Goal: Task Accomplishment & Management: Use online tool/utility

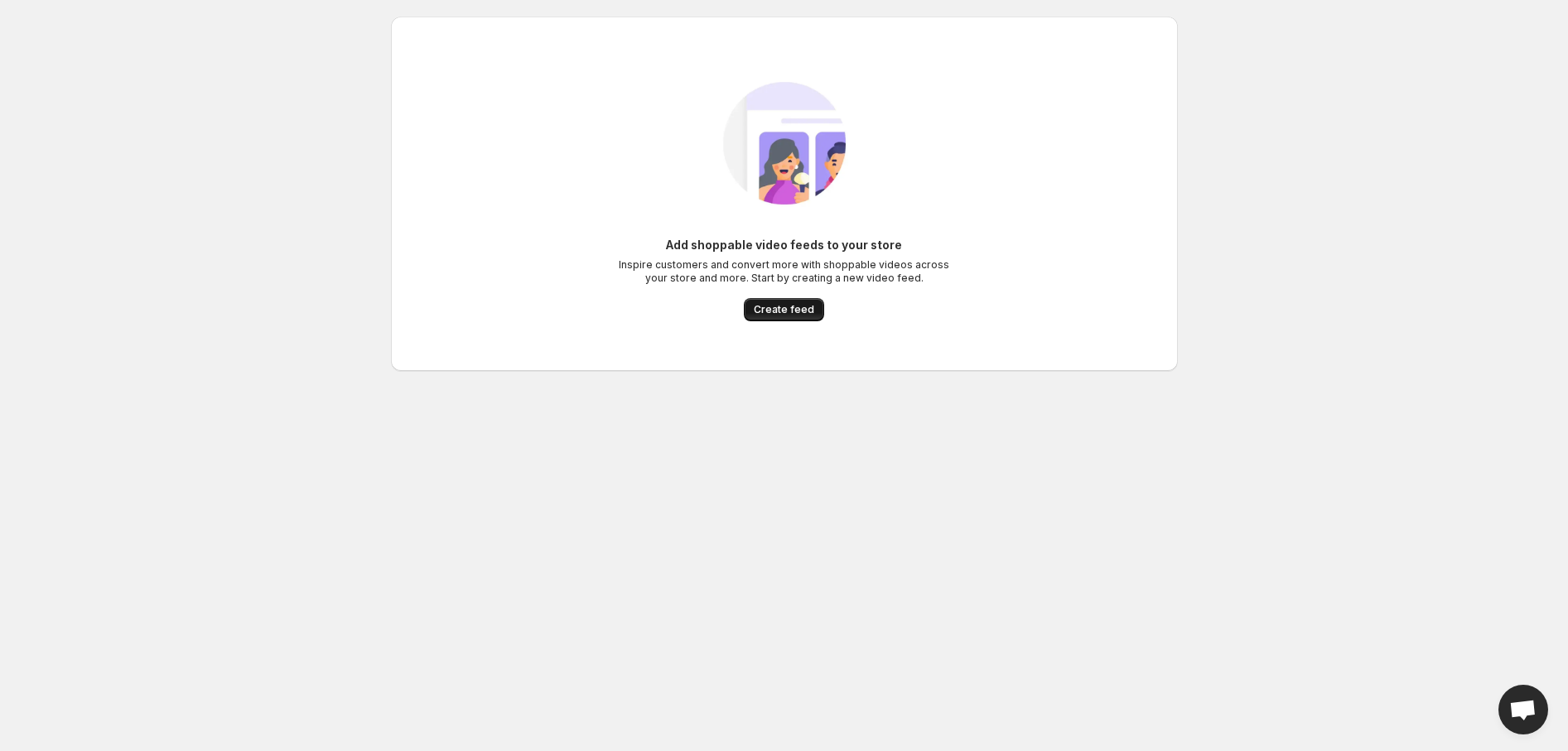
click at [776, 311] on span "Create feed" at bounding box center [784, 309] width 61 height 13
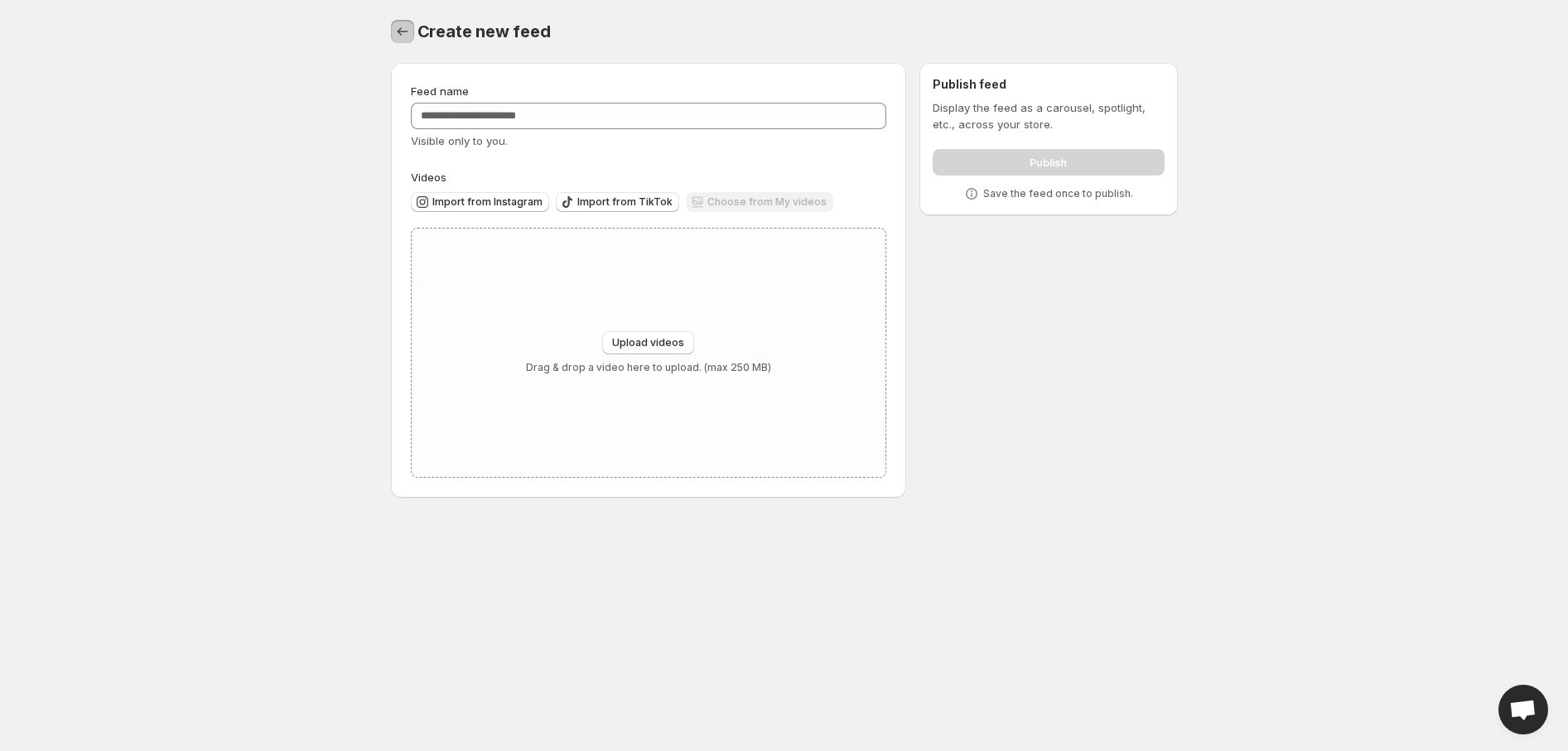
drag, startPoint x: 401, startPoint y: 29, endPoint x: 462, endPoint y: 7, distance: 64.8
click at [402, 29] on icon "Settings" at bounding box center [402, 31] width 16 height 16
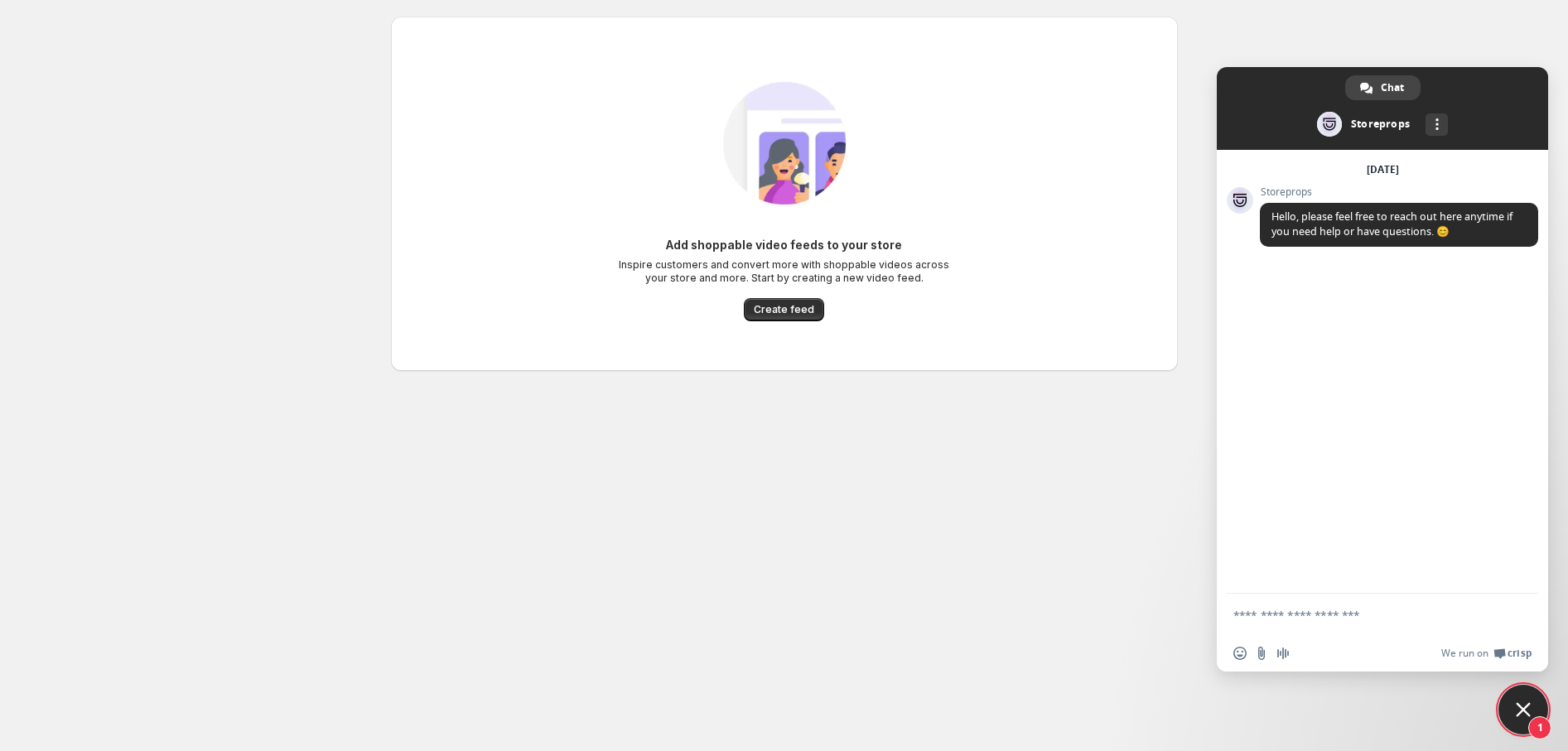
click at [781, 297] on div "Add shoppable video feeds to your store Inspire customers and convert more with…" at bounding box center [784, 278] width 331 height 84
click at [782, 298] on button "Create feed" at bounding box center [784, 310] width 81 height 23
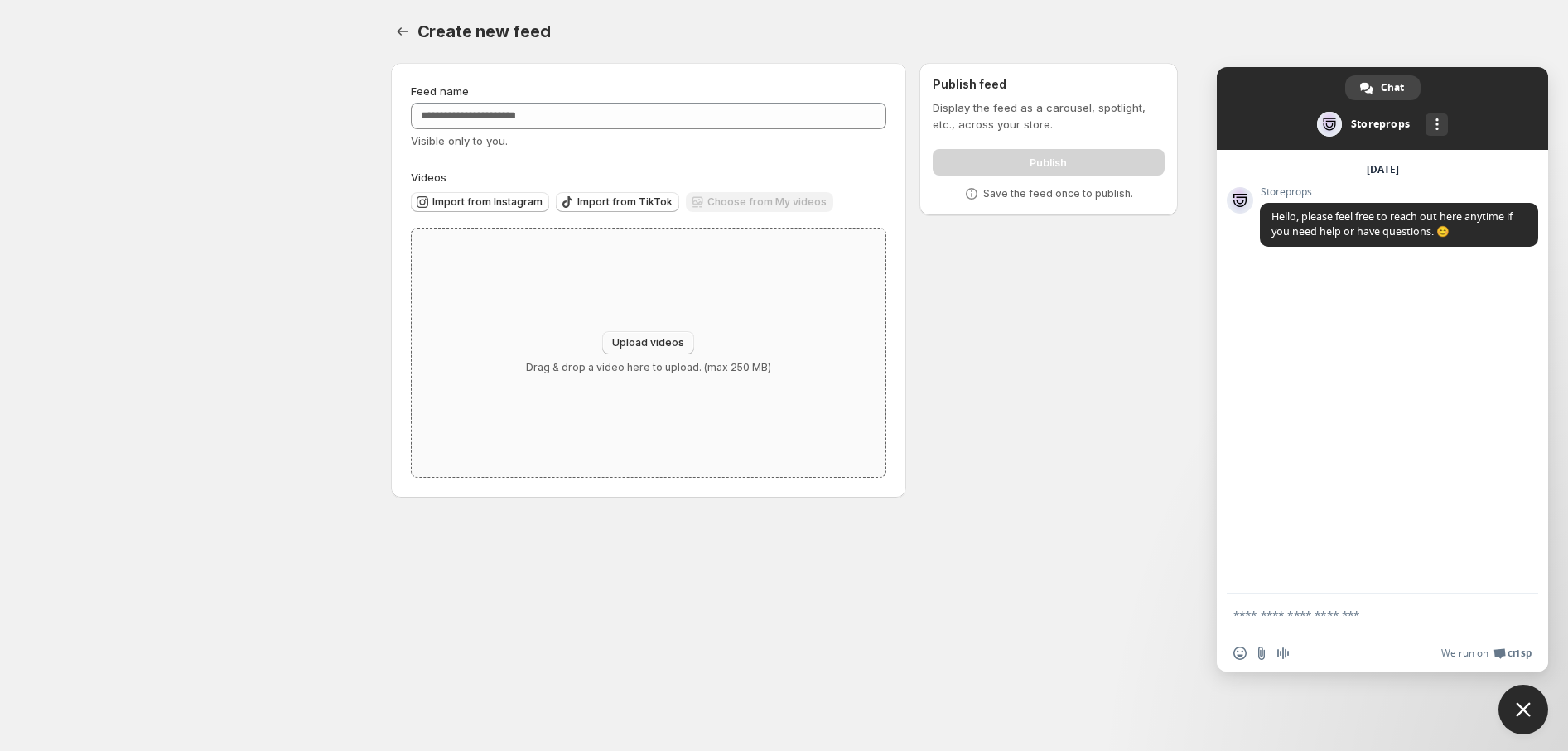
click at [671, 347] on span "Upload videos" at bounding box center [647, 342] width 72 height 13
type input "**********"
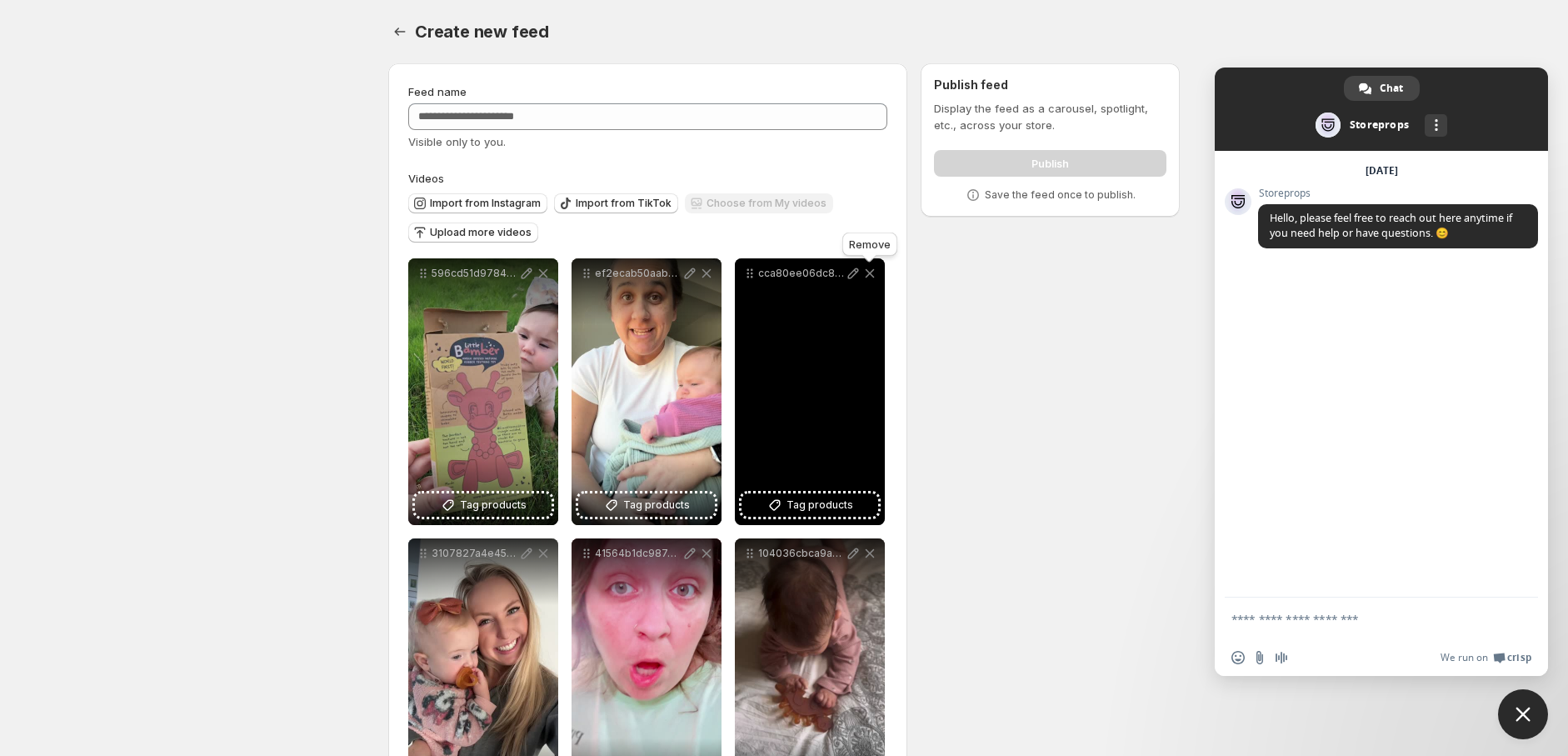
click at [869, 271] on icon at bounding box center [870, 272] width 17 height 17
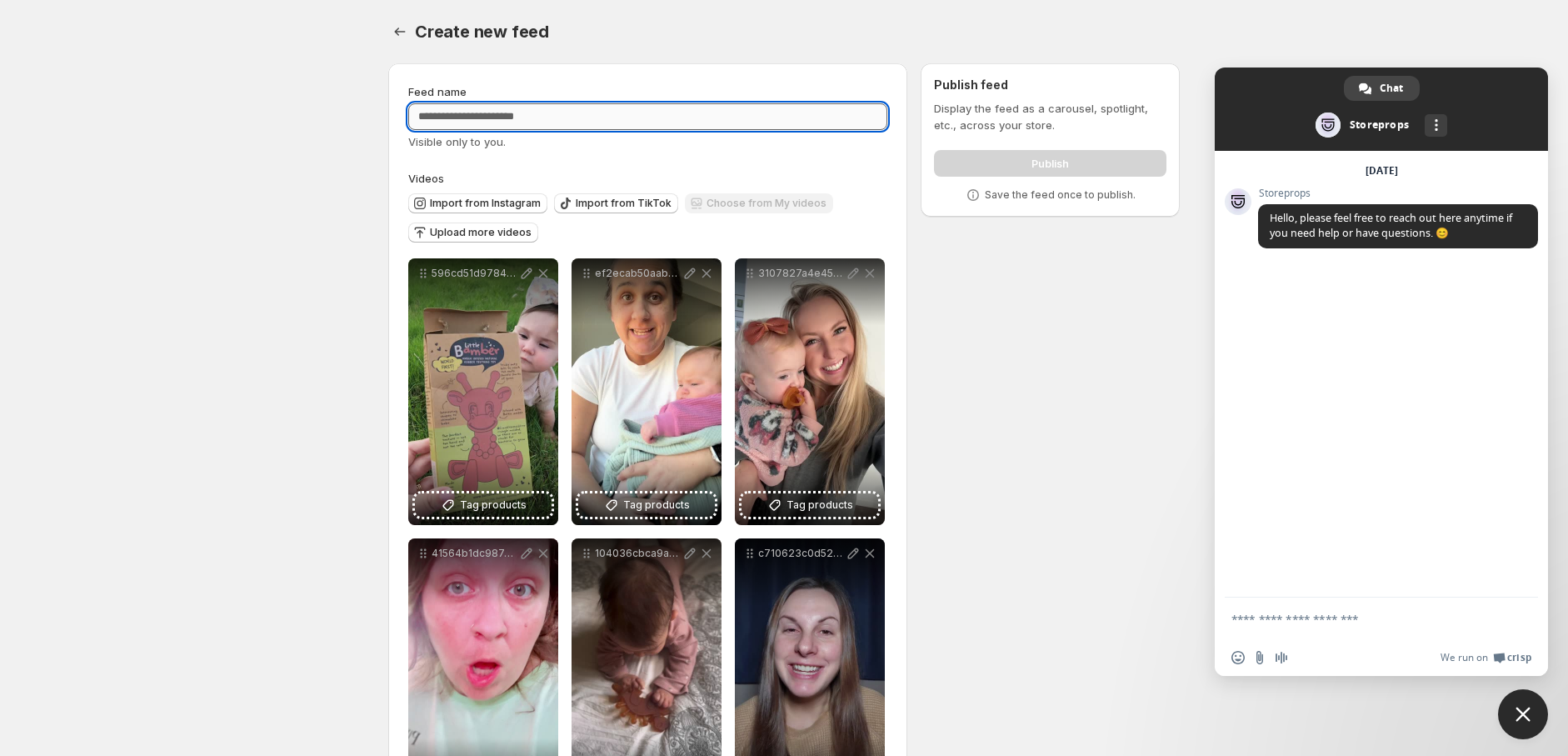
click at [718, 110] on input "Feed name" at bounding box center [648, 116] width 479 height 27
type input "**********"
click at [228, 210] on body "**********" at bounding box center [784, 378] width 1568 height 756
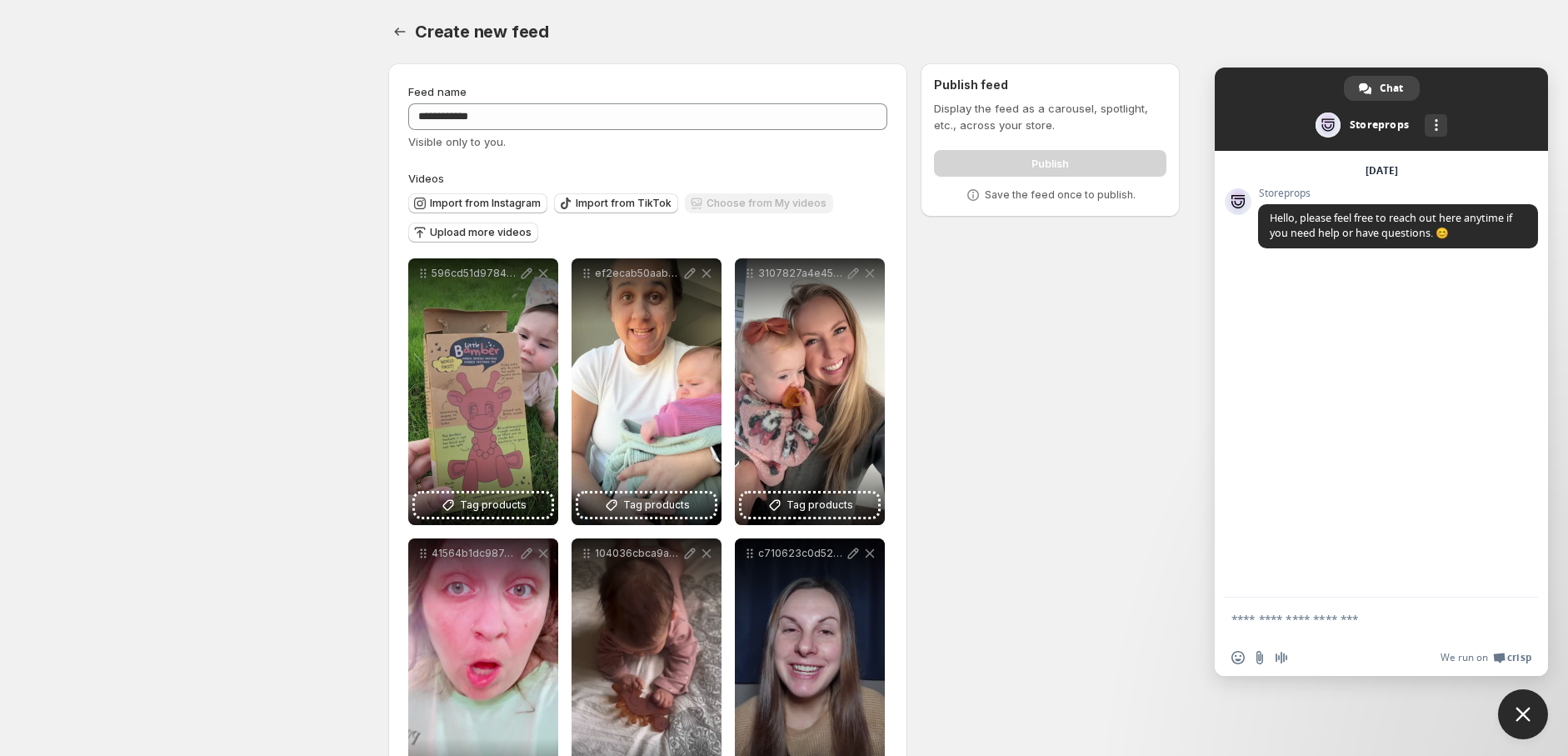
click at [1068, 321] on div "**********" at bounding box center [777, 727] width 805 height 1355
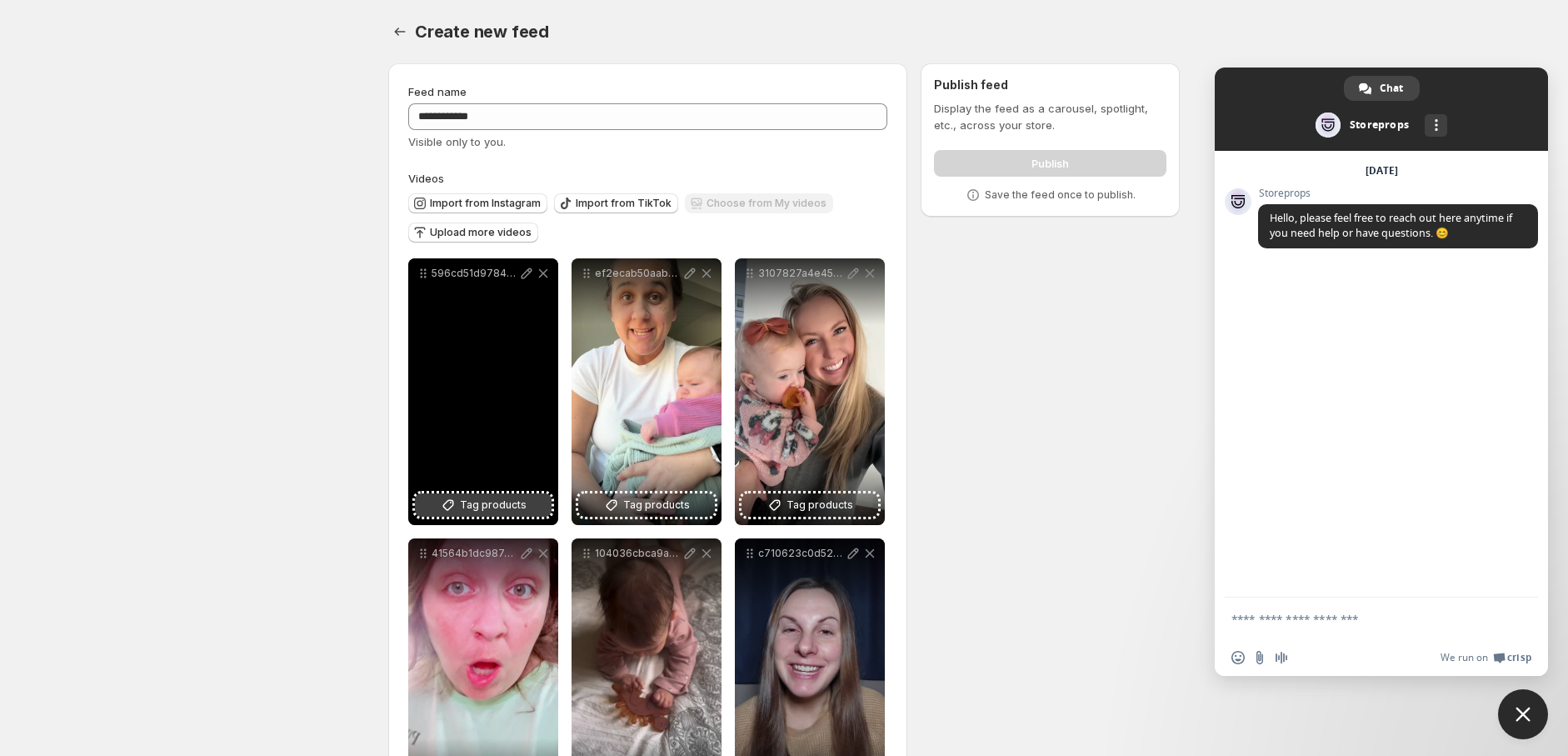
click at [467, 504] on span "Tag products" at bounding box center [493, 505] width 66 height 17
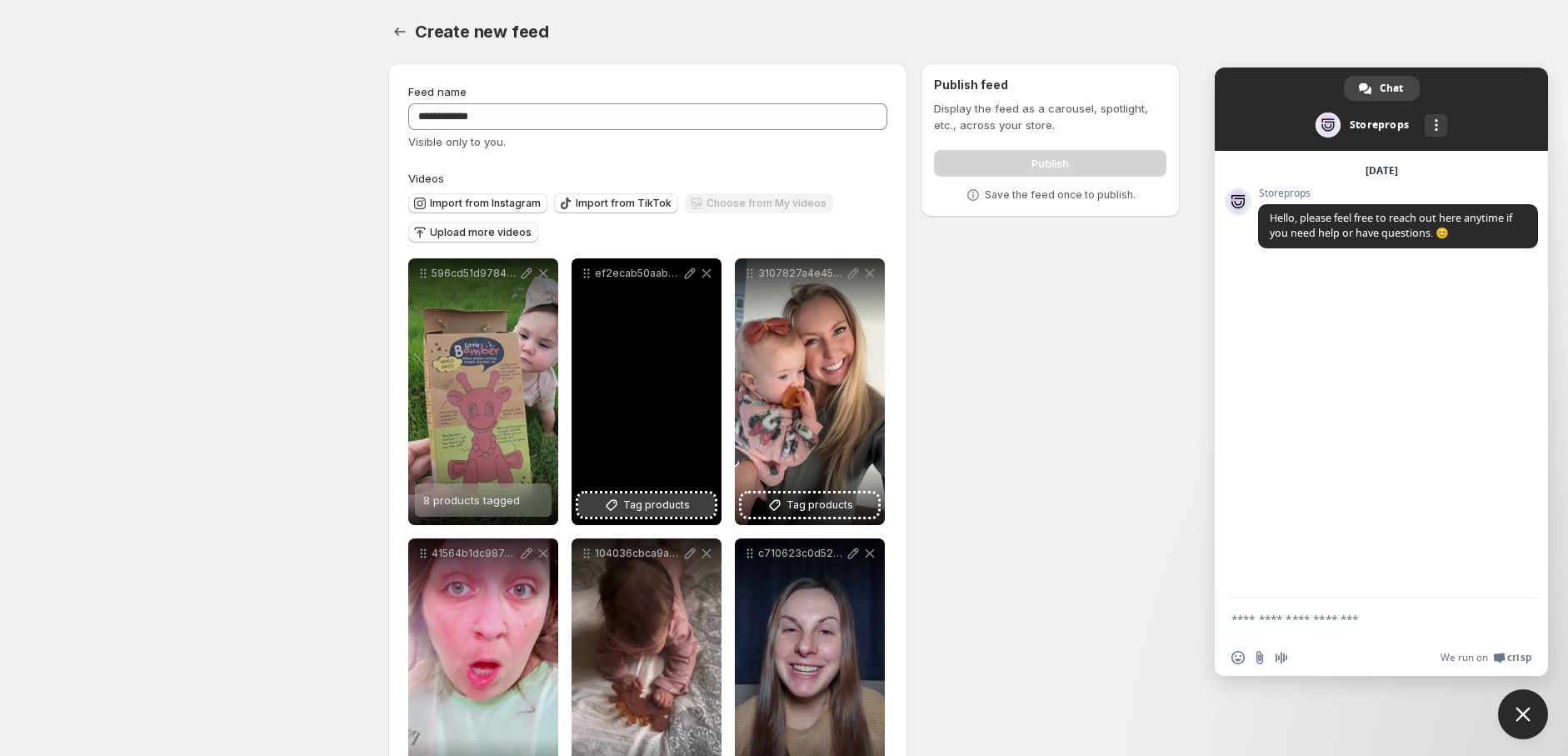
click at [653, 504] on span "Tag products" at bounding box center [657, 505] width 66 height 17
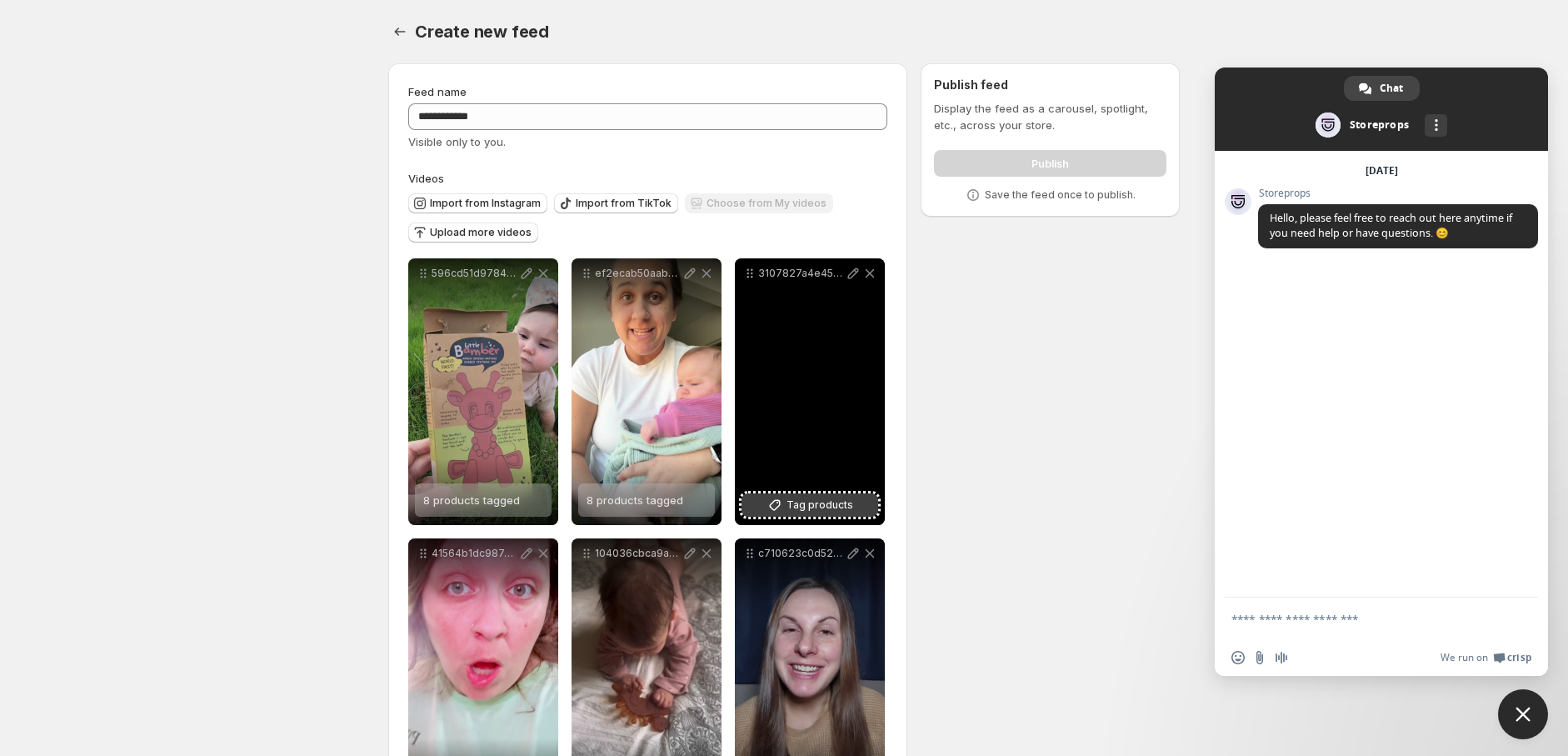
click at [844, 515] on button "Tag products" at bounding box center [809, 505] width 137 height 24
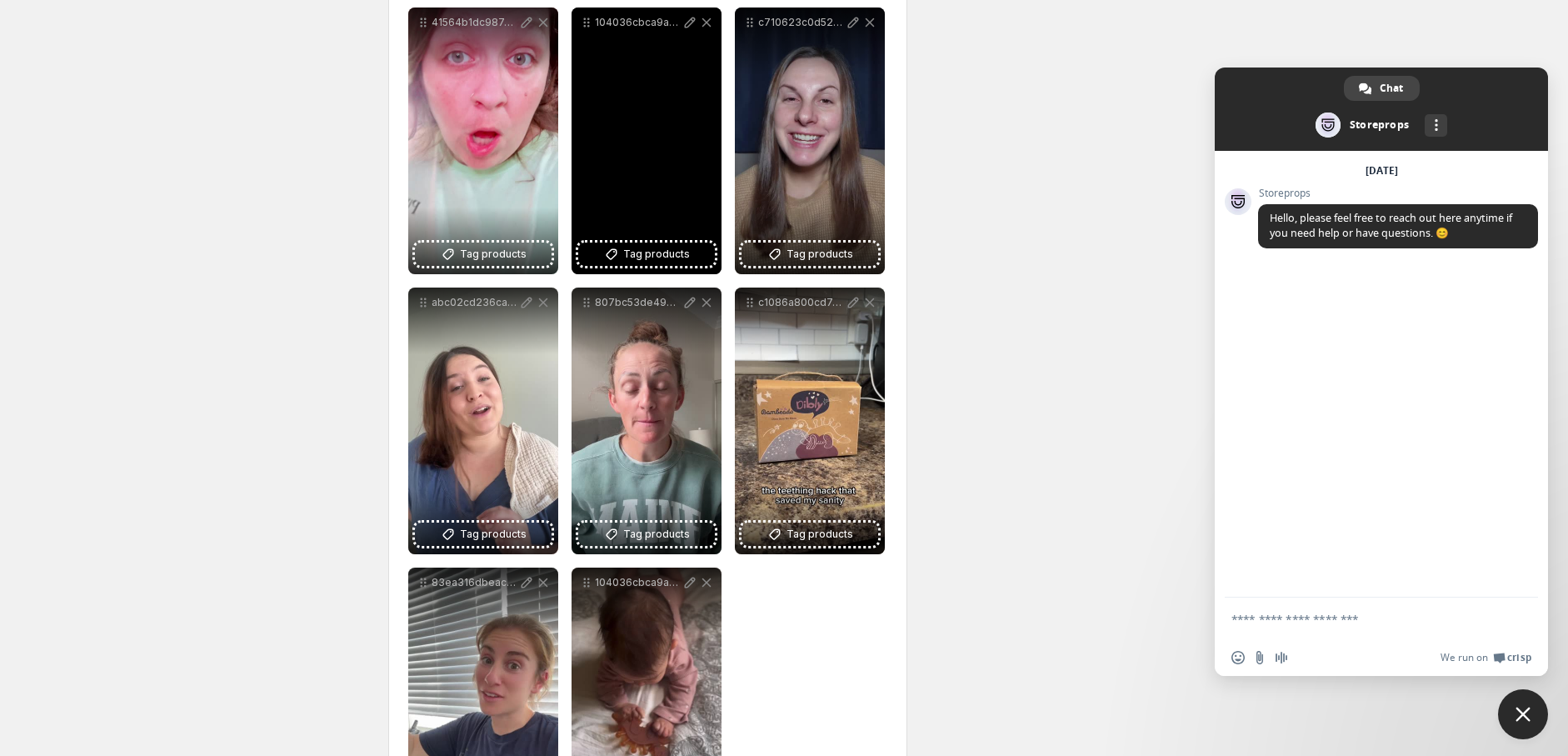
scroll to position [370, 0]
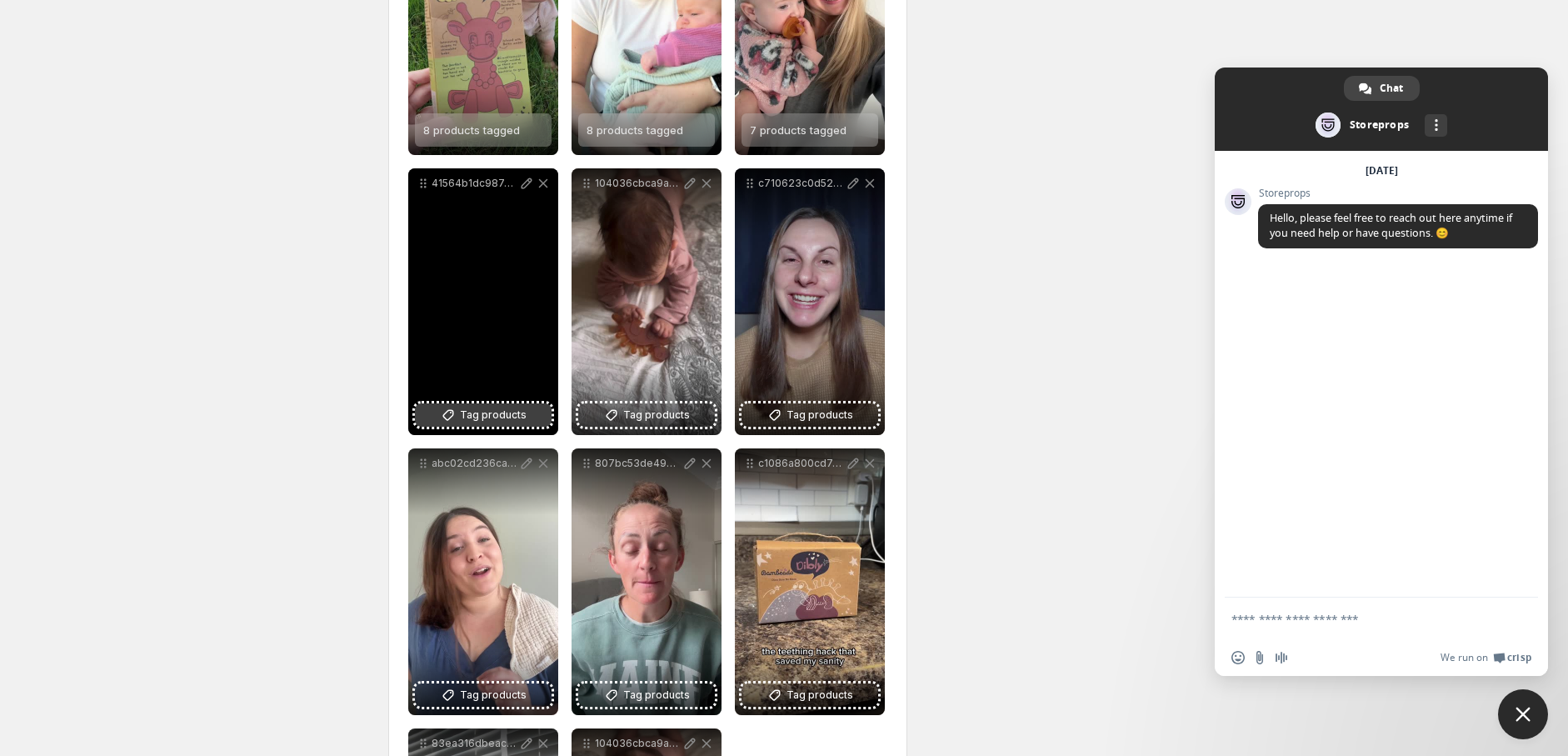
click at [532, 409] on button "Tag products" at bounding box center [483, 415] width 137 height 24
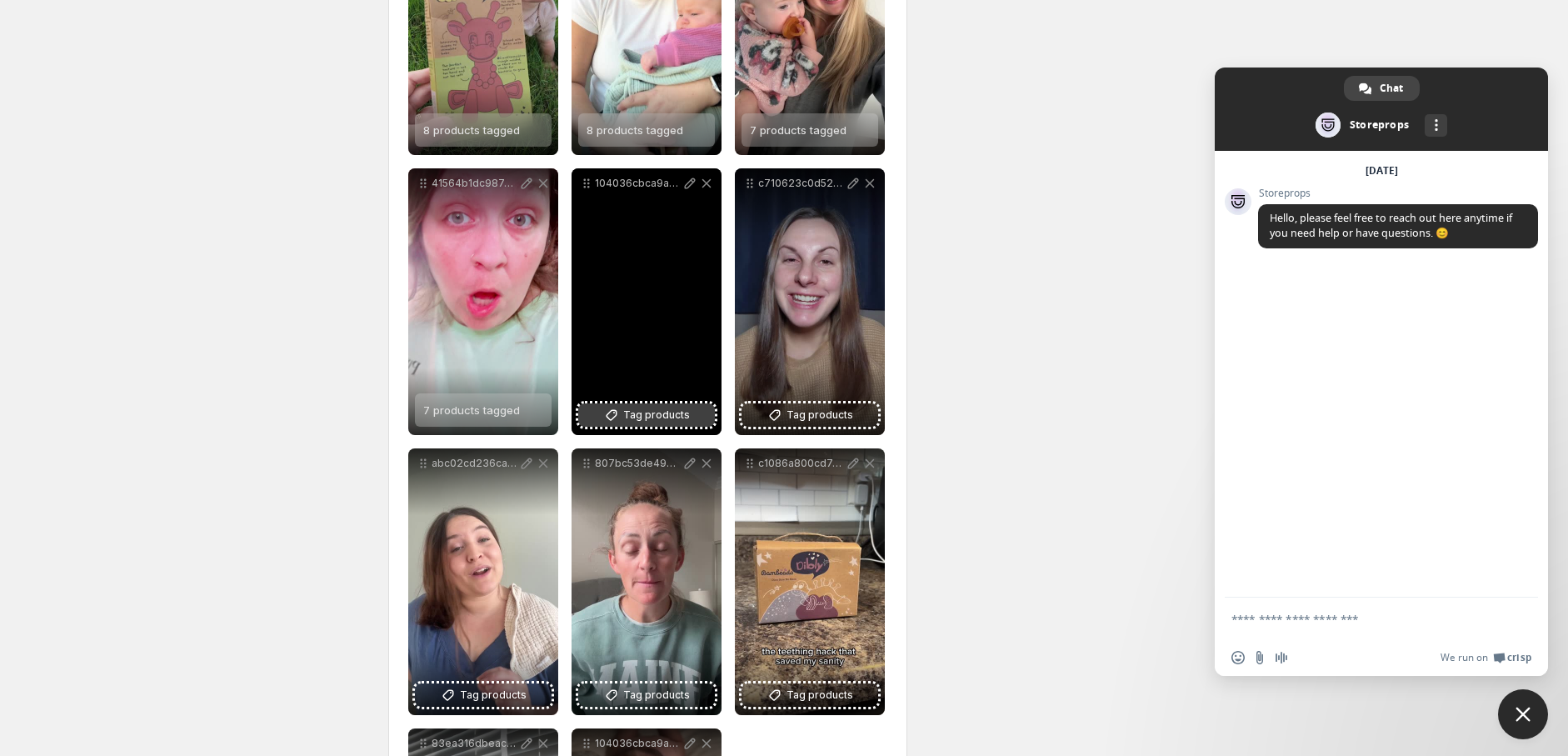
click at [702, 415] on button "Tag products" at bounding box center [646, 415] width 137 height 24
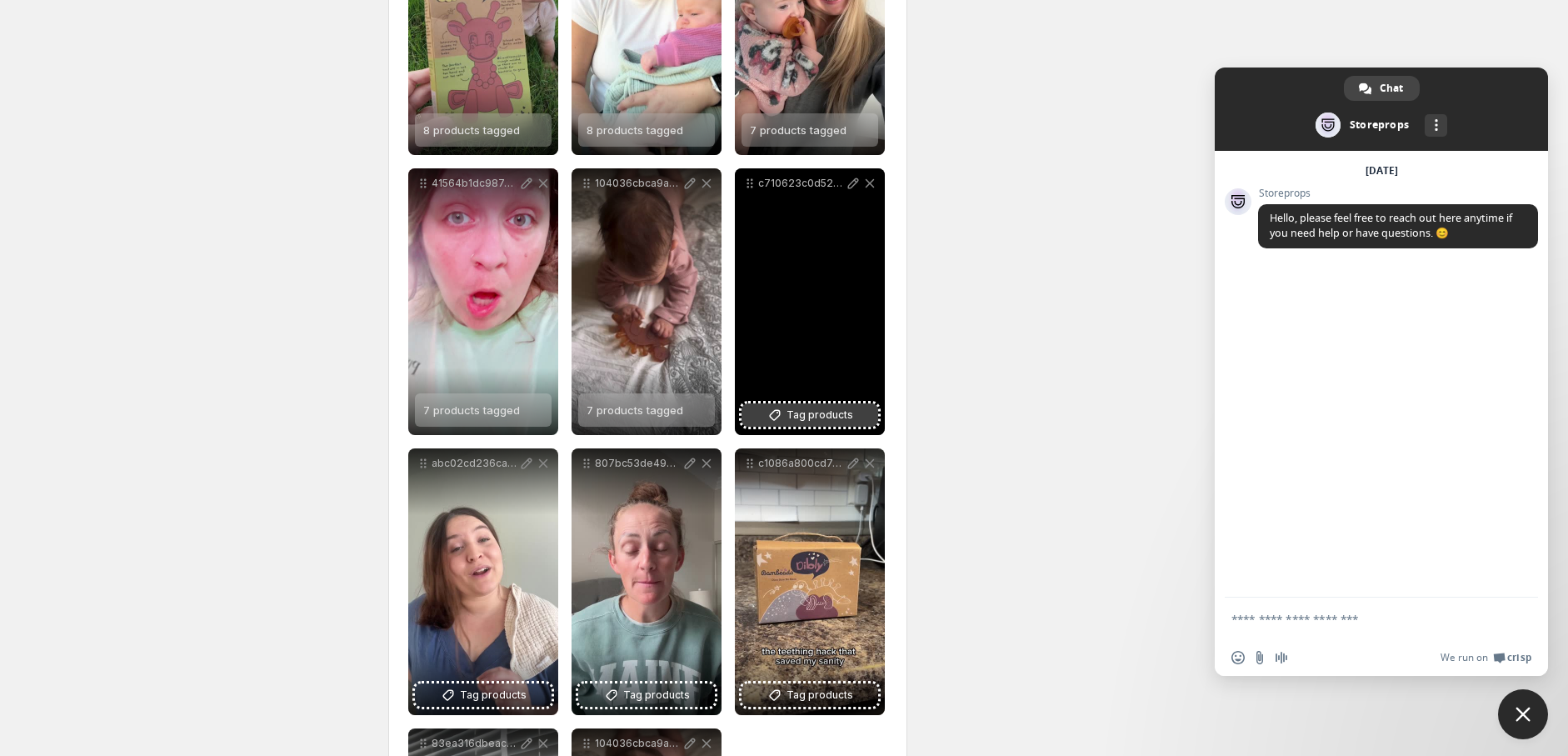
click at [849, 407] on span "Tag products" at bounding box center [820, 415] width 66 height 17
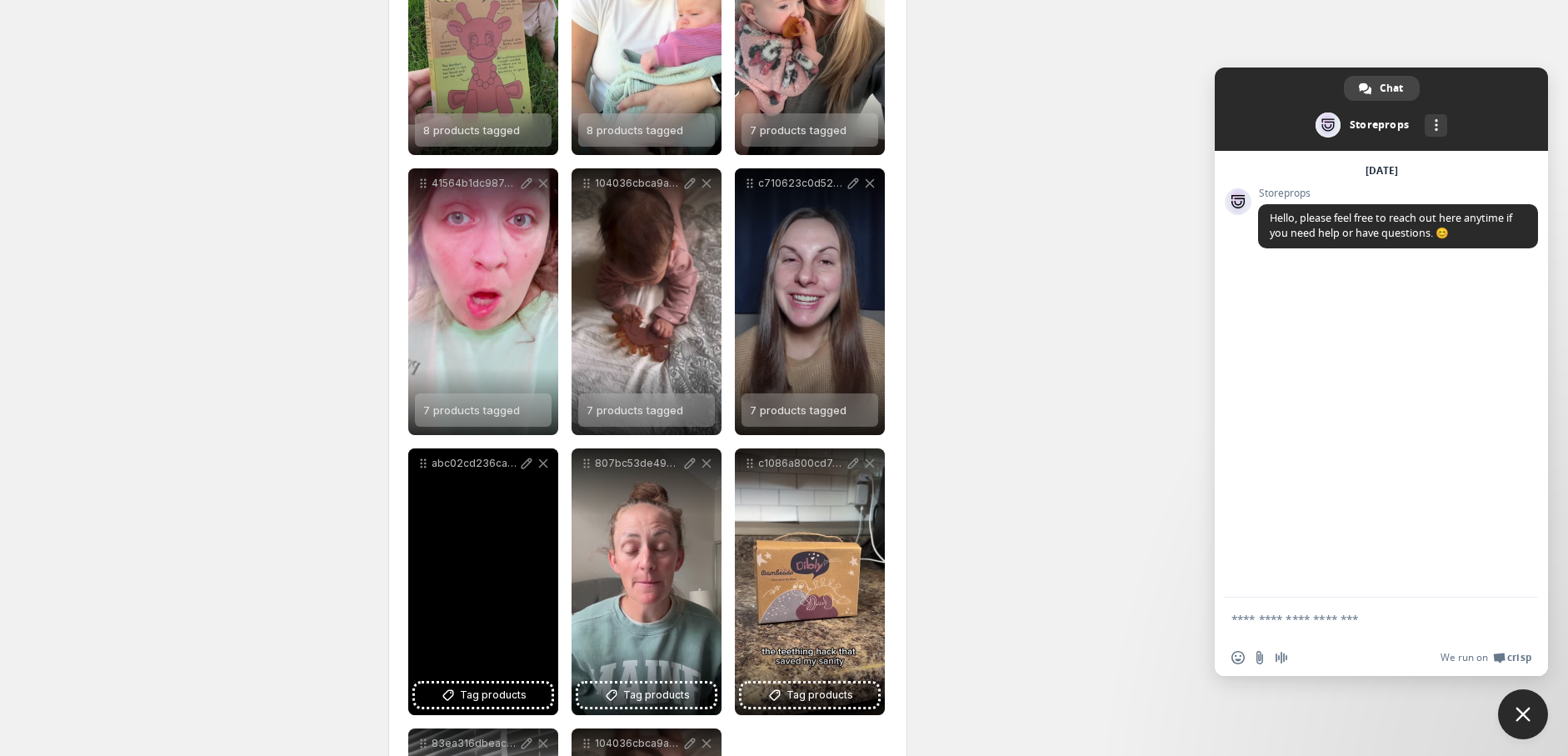
click at [535, 520] on div "abc02cd236ca4277862635a5387920ec" at bounding box center [484, 581] width 150 height 266
click at [504, 688] on span "Tag products" at bounding box center [493, 694] width 66 height 17
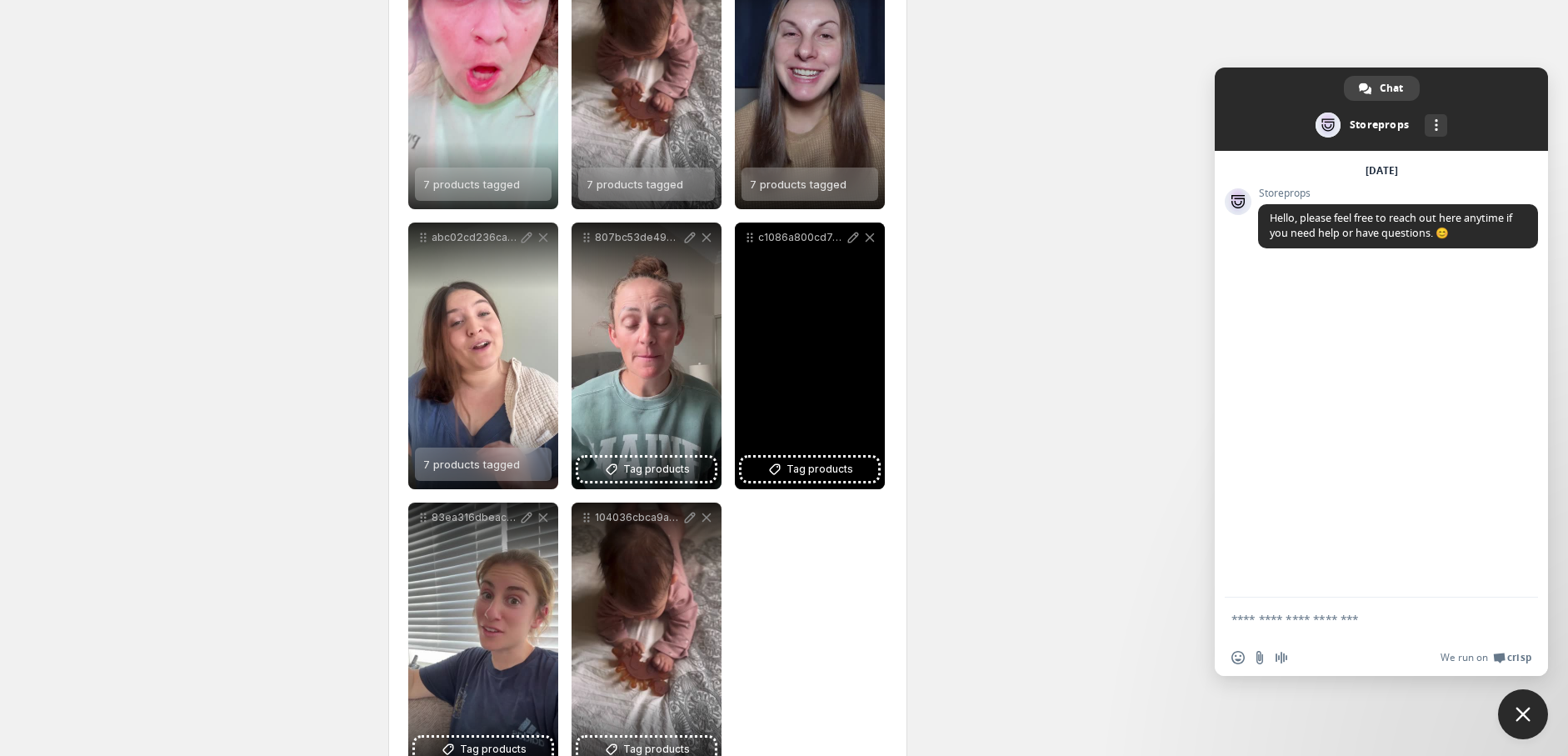
scroll to position [648, 0]
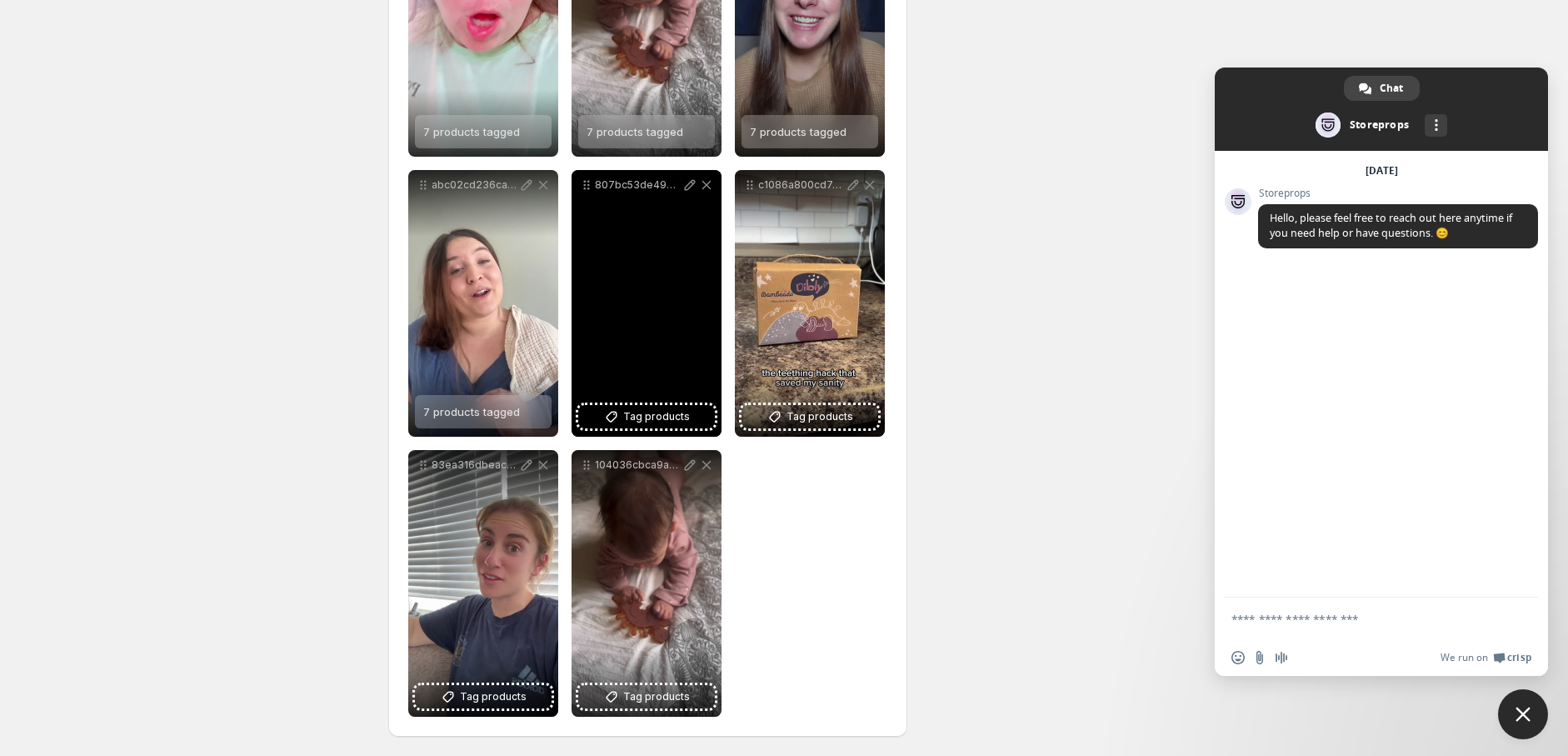
click at [652, 434] on div "807bc53de49048cd8f6b408e24824f07" at bounding box center [647, 303] width 150 height 266
click at [651, 429] on div "807bc53de49048cd8f6b408e24824f07" at bounding box center [647, 303] width 150 height 266
click at [650, 422] on span "Tag products" at bounding box center [657, 416] width 66 height 17
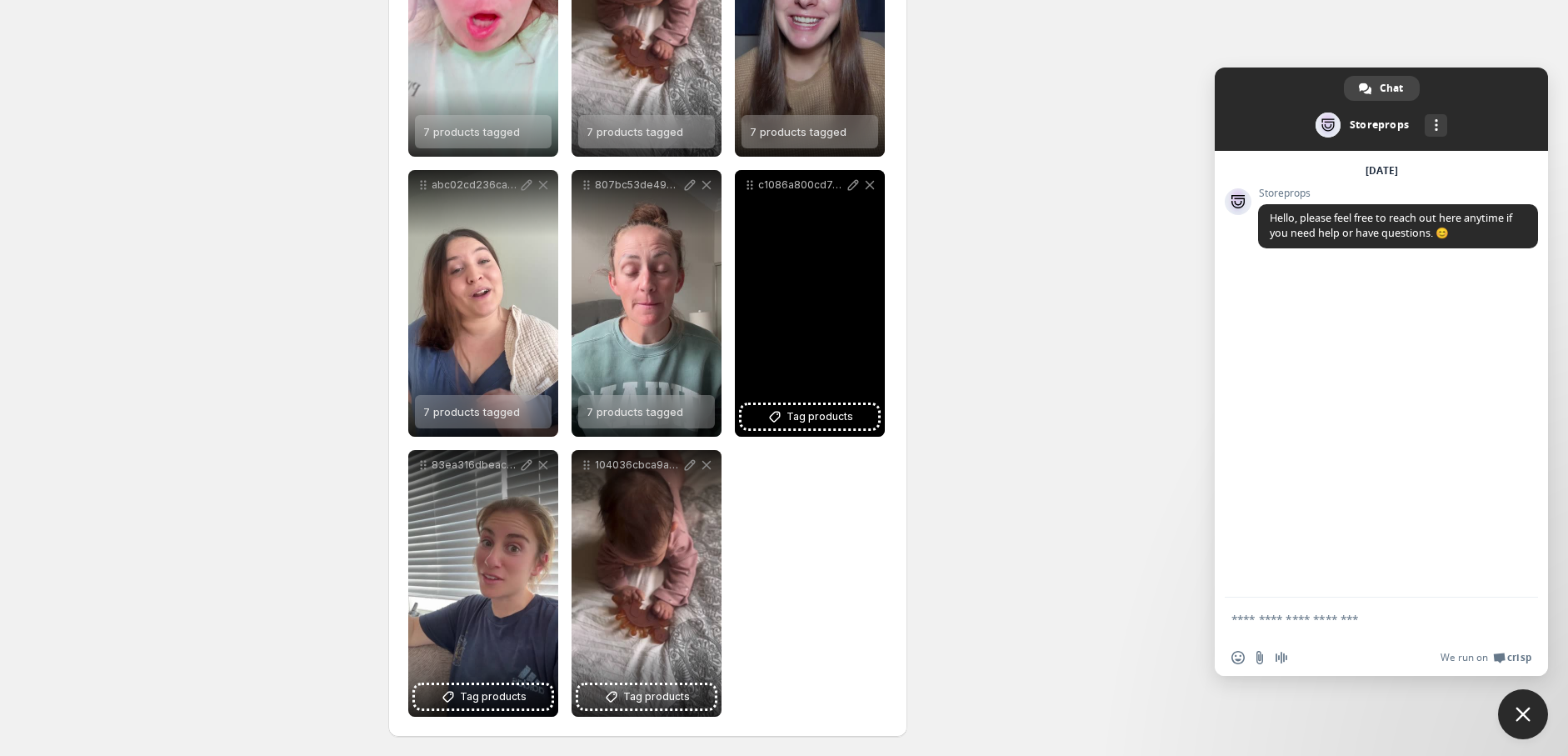
click at [809, 429] on div "c1086a800cd747d9bc705b48922e5281" at bounding box center [810, 303] width 150 height 266
click at [809, 426] on button "Tag products" at bounding box center [809, 416] width 137 height 24
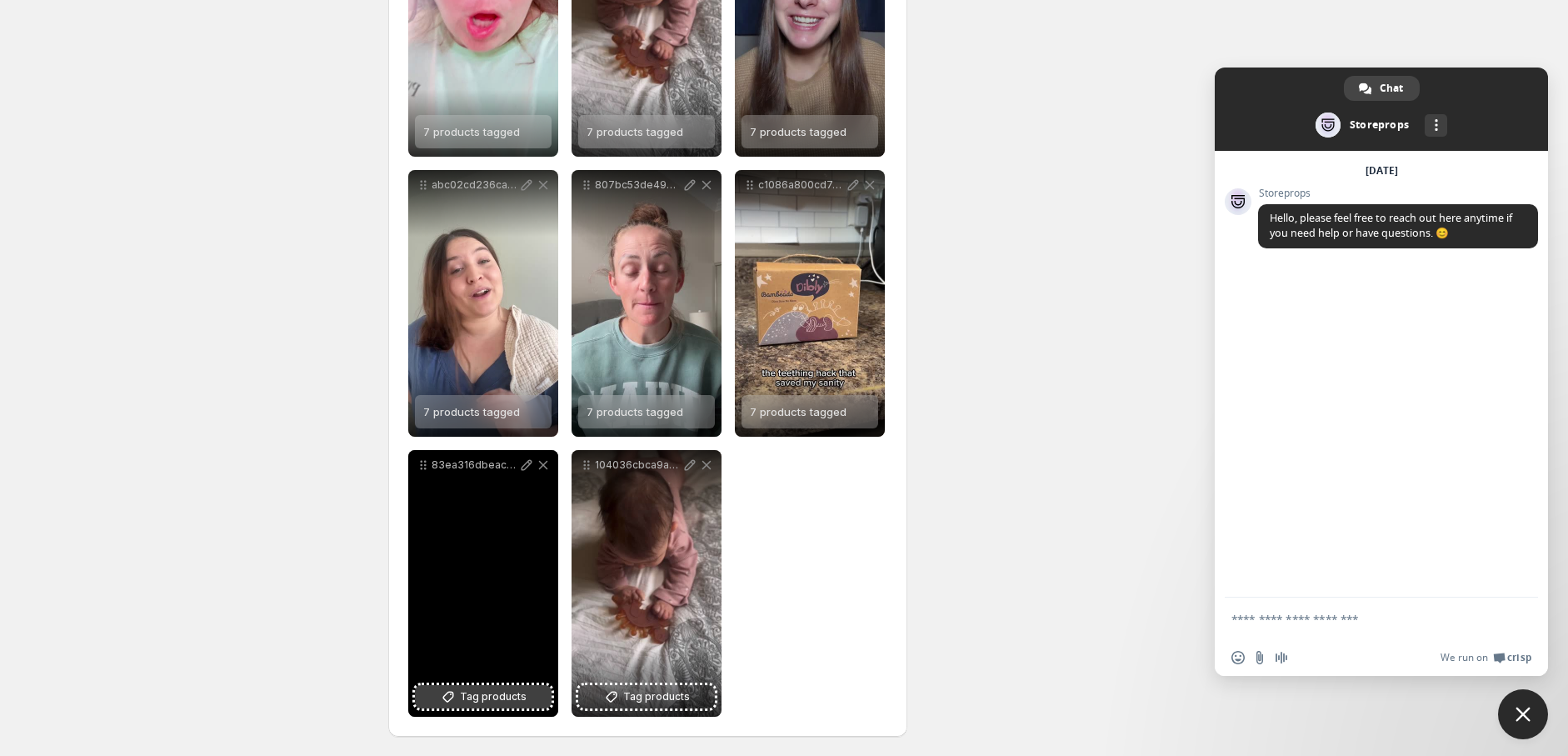
click at [493, 702] on span "Tag products" at bounding box center [493, 696] width 66 height 17
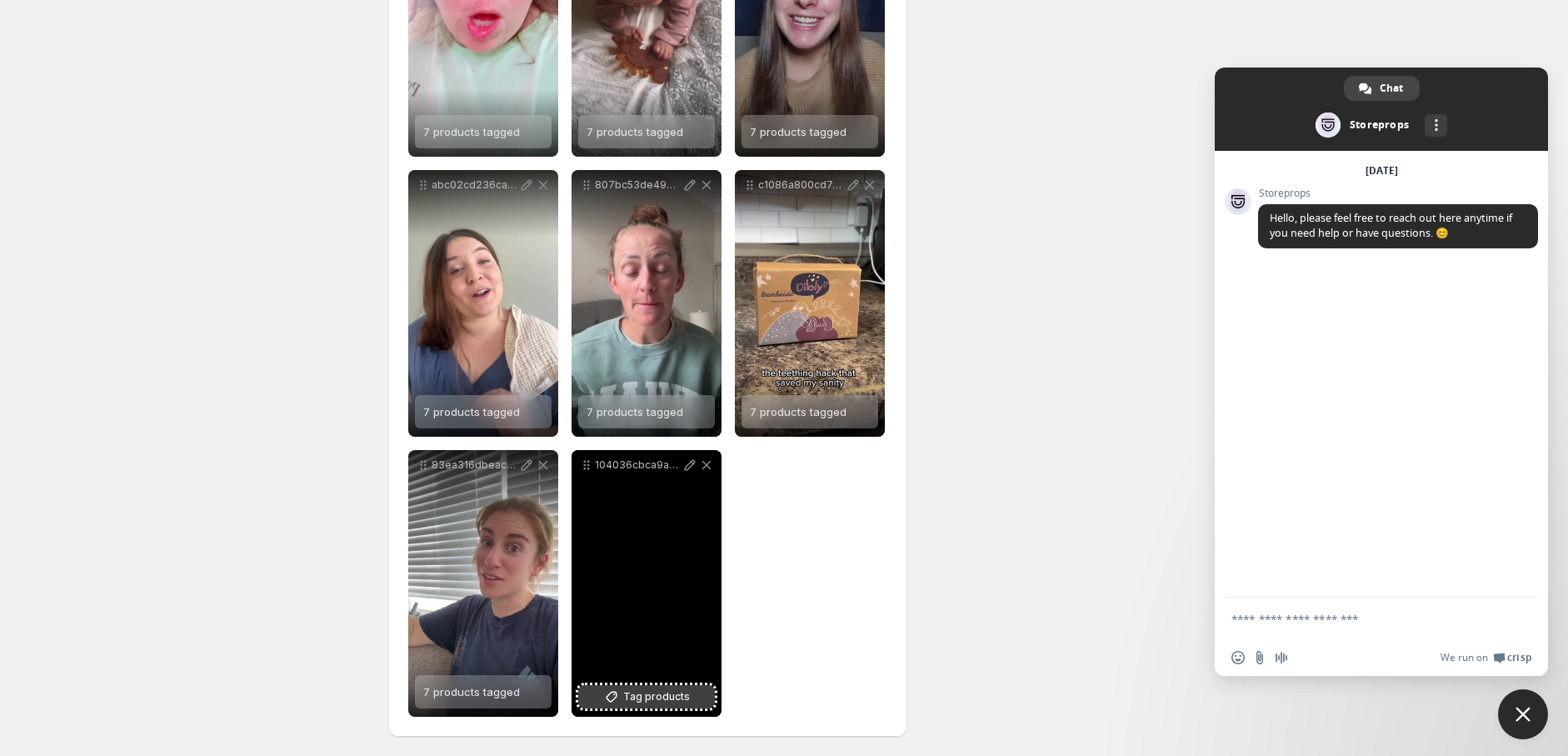
click at [635, 692] on span "Tag products" at bounding box center [657, 696] width 66 height 17
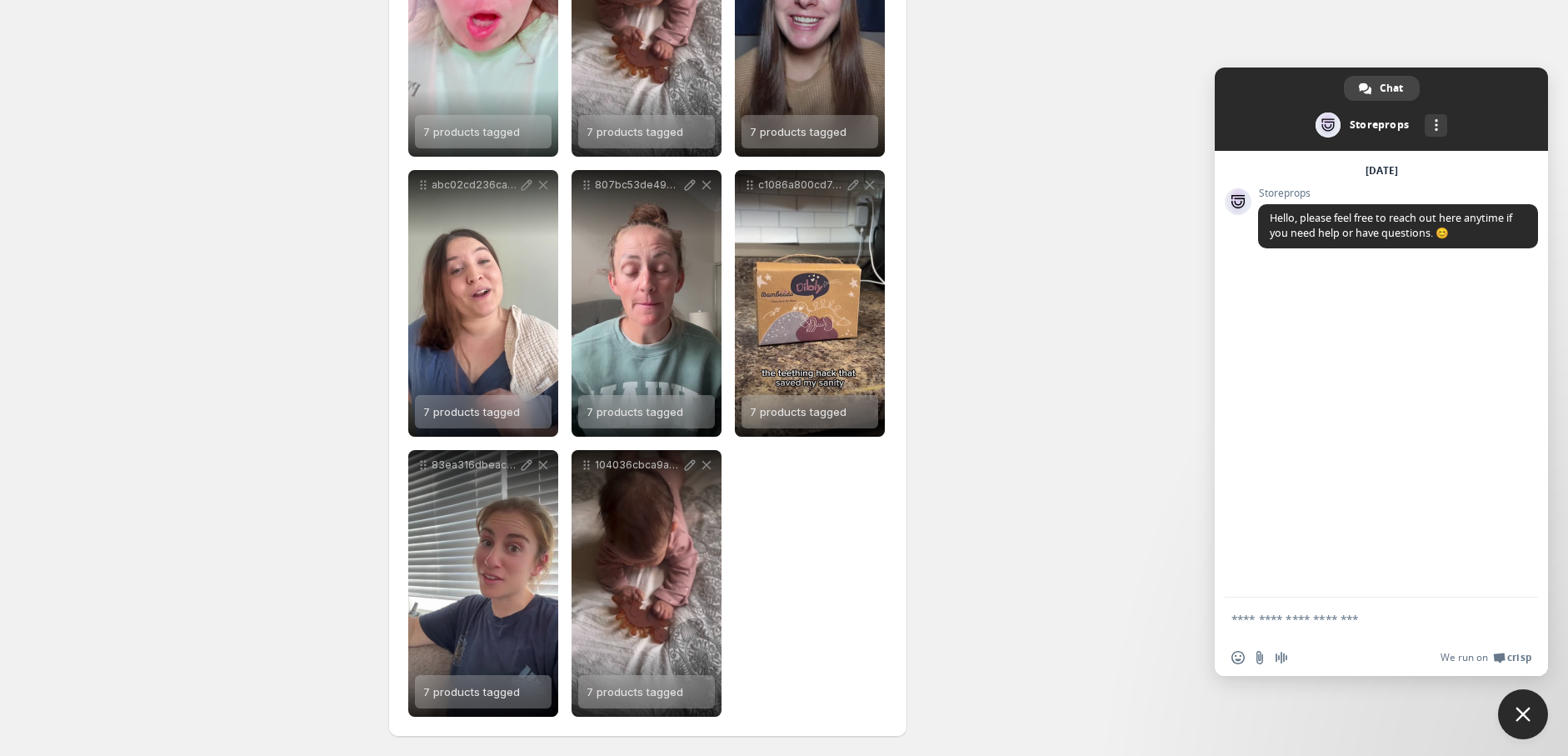
scroll to position [0, 0]
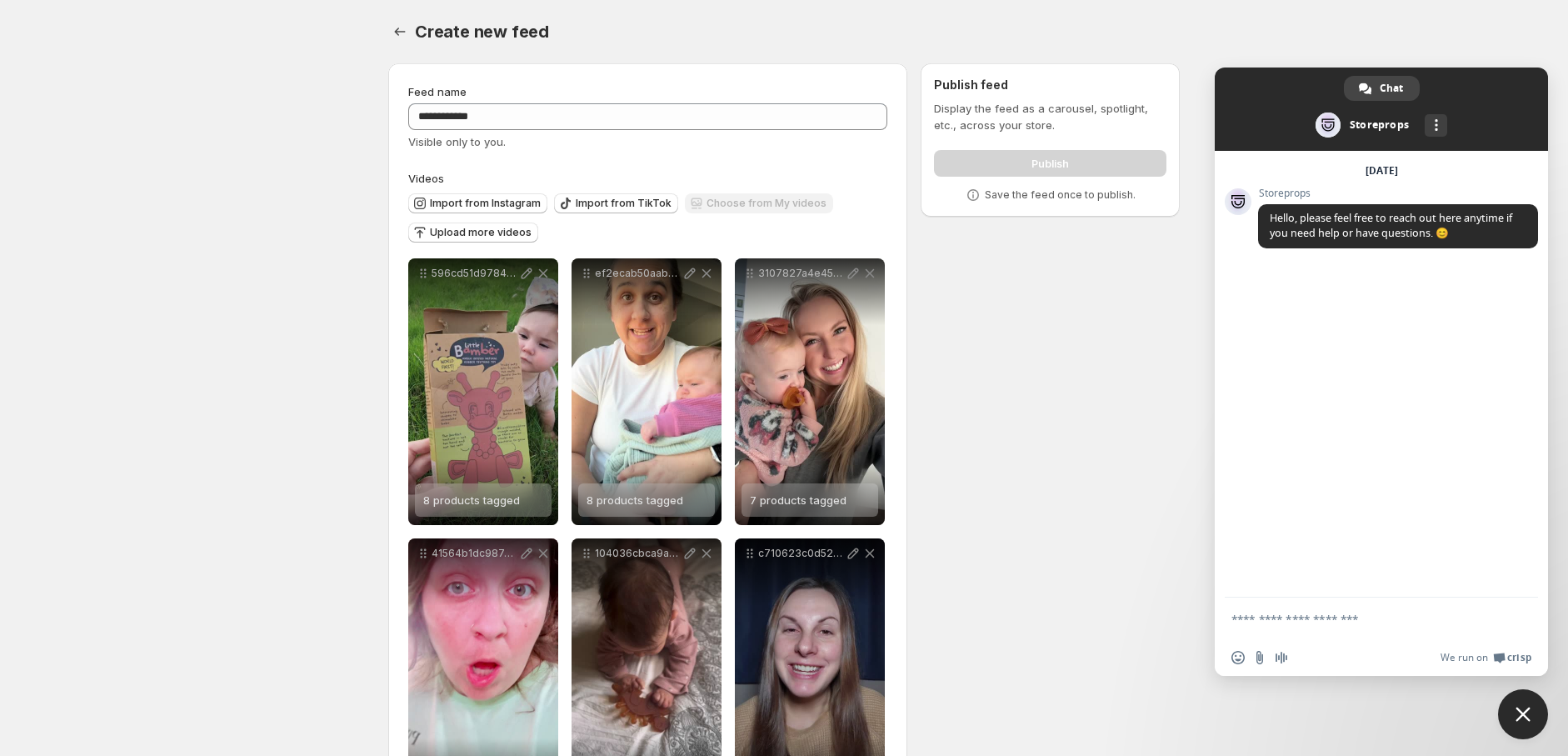
click at [1001, 295] on div "**********" at bounding box center [777, 727] width 805 height 1355
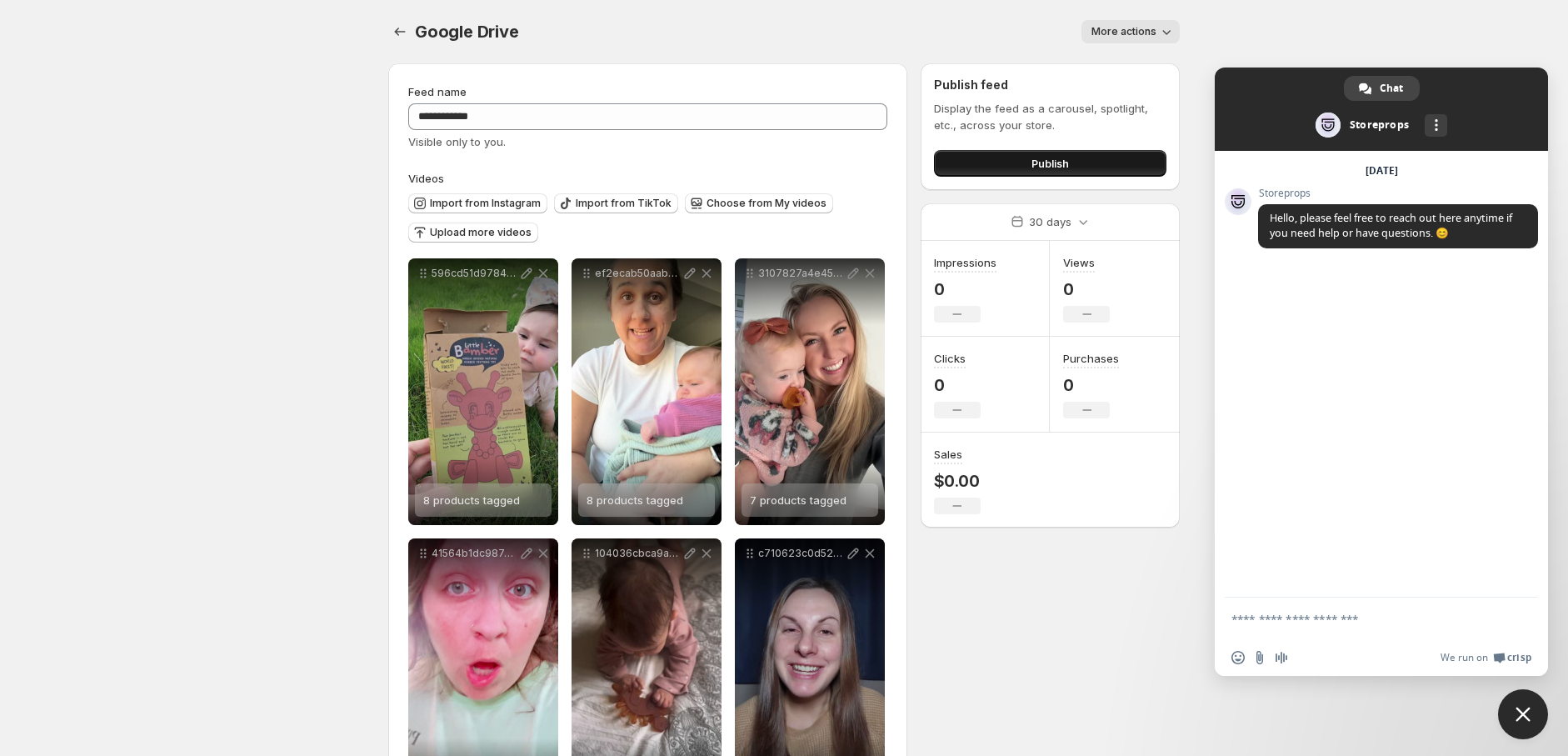
click at [1105, 168] on button "Publish" at bounding box center [1050, 163] width 232 height 27
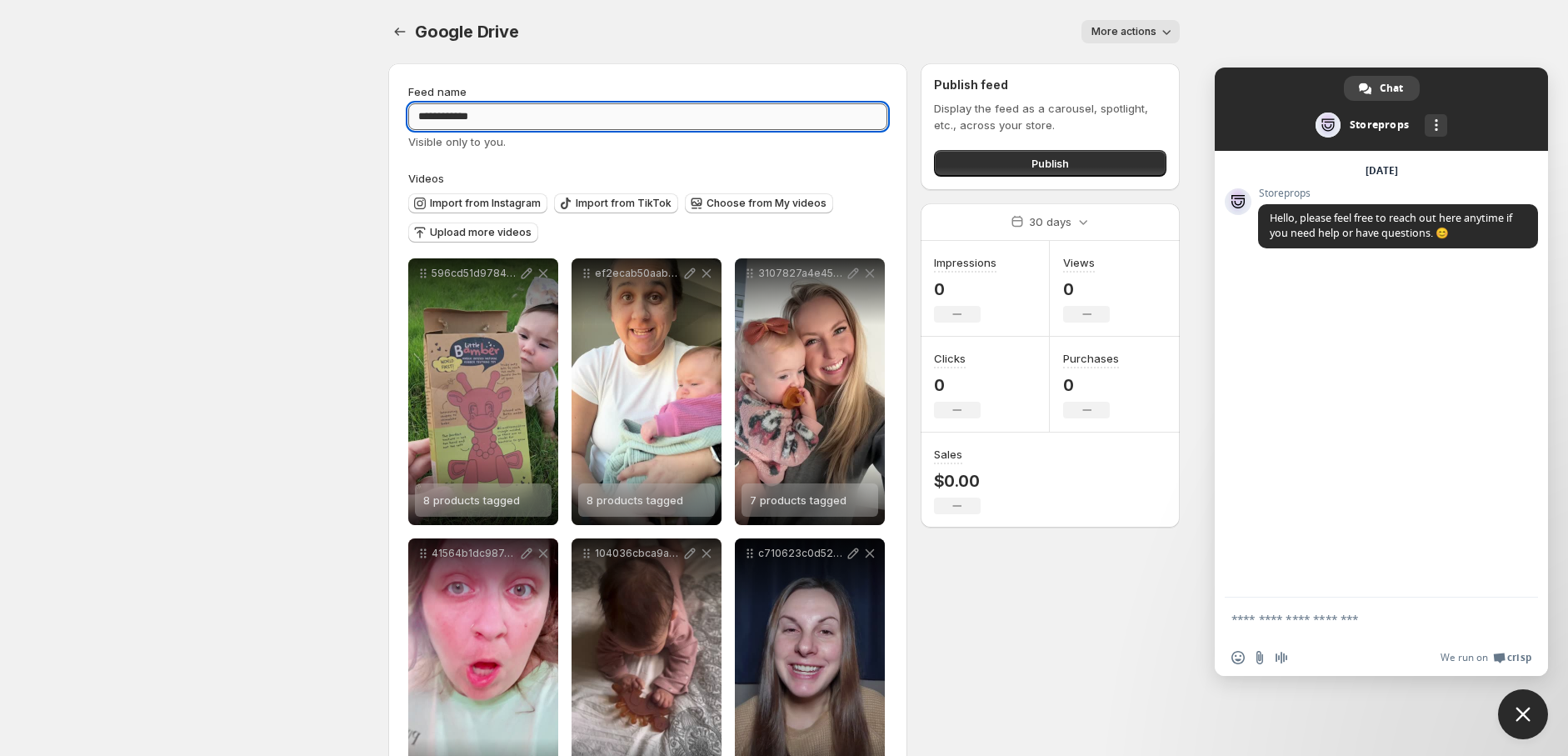
click at [741, 126] on input "**********" at bounding box center [648, 116] width 479 height 27
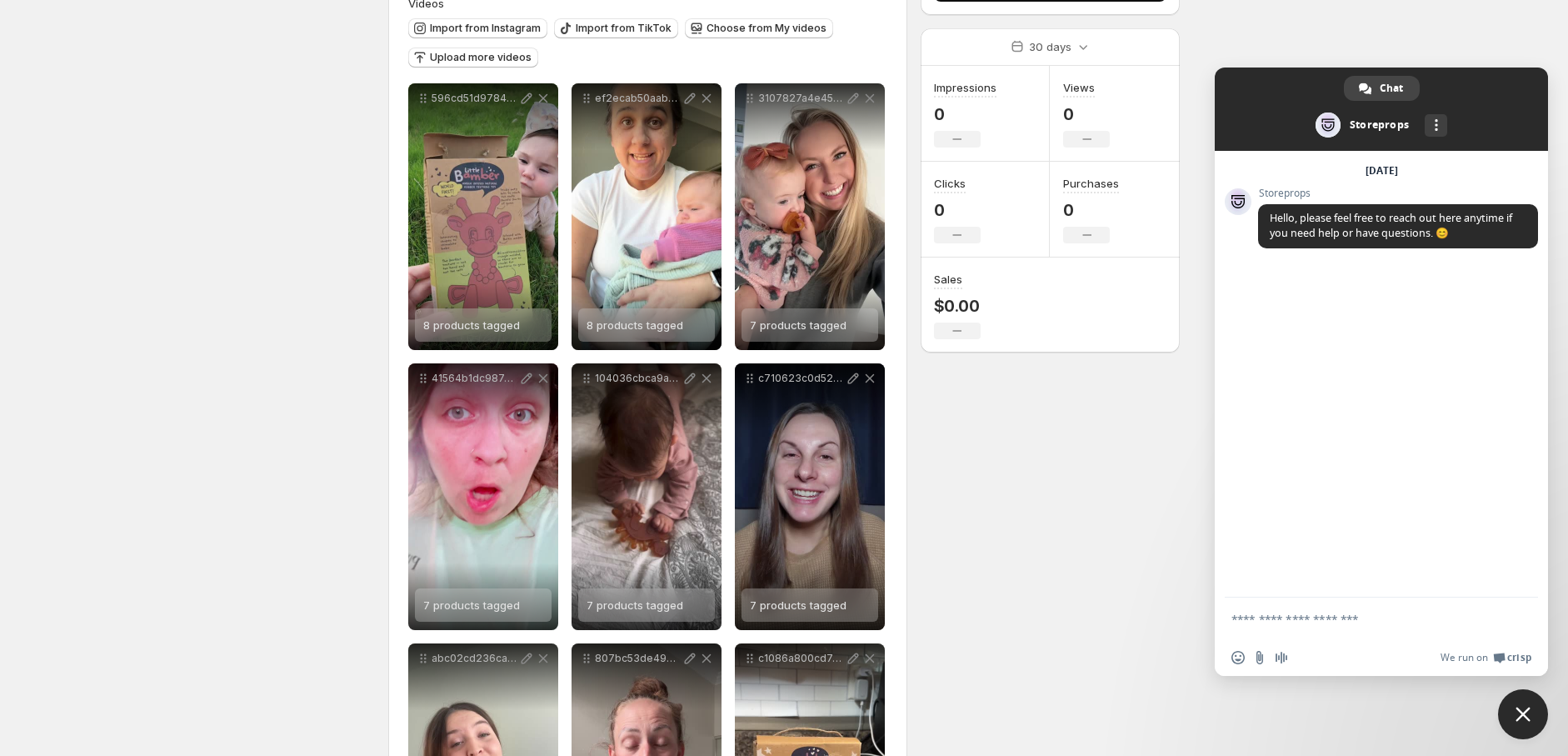
scroll to position [31, 0]
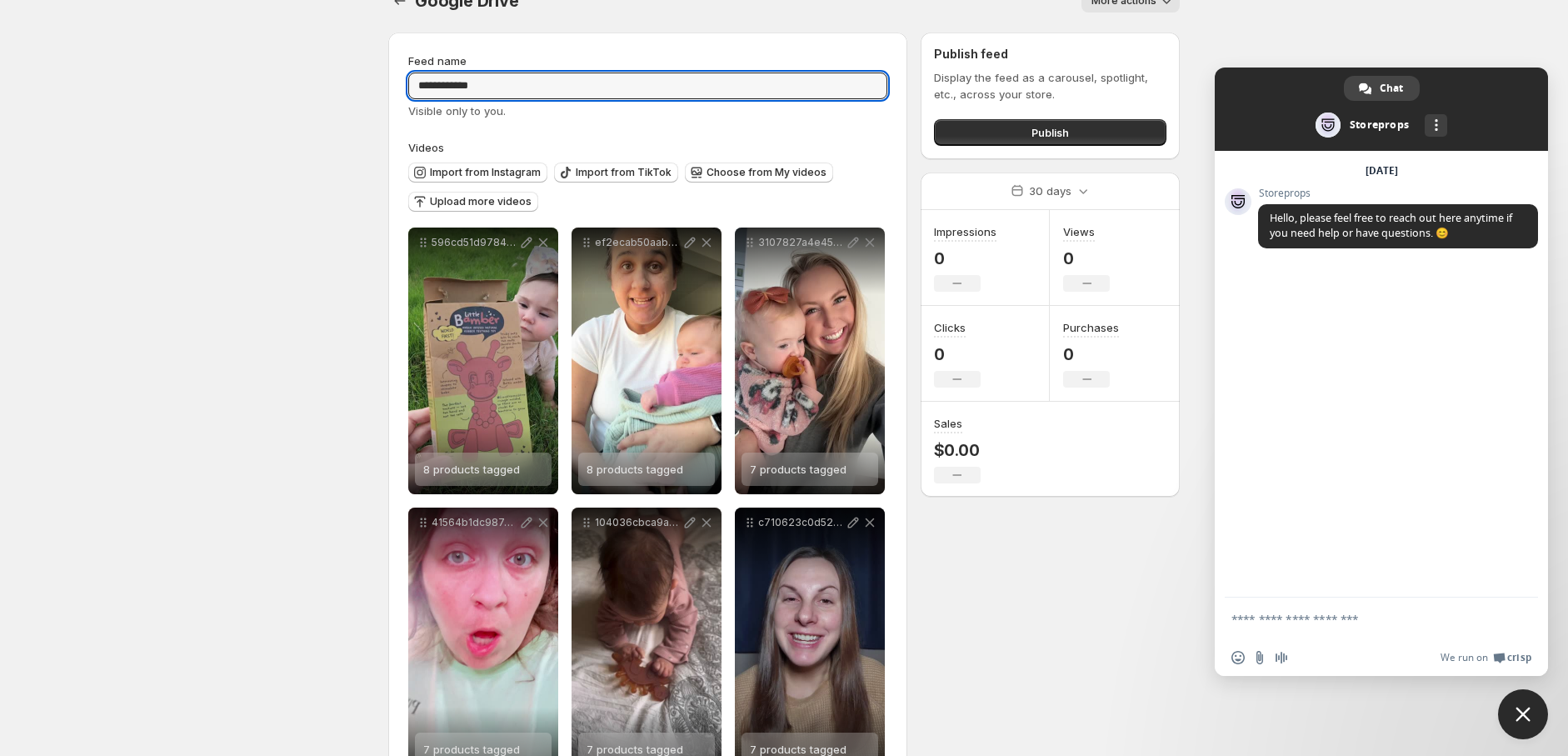
click at [1131, 3] on span "More actions" at bounding box center [1124, 0] width 65 height 13
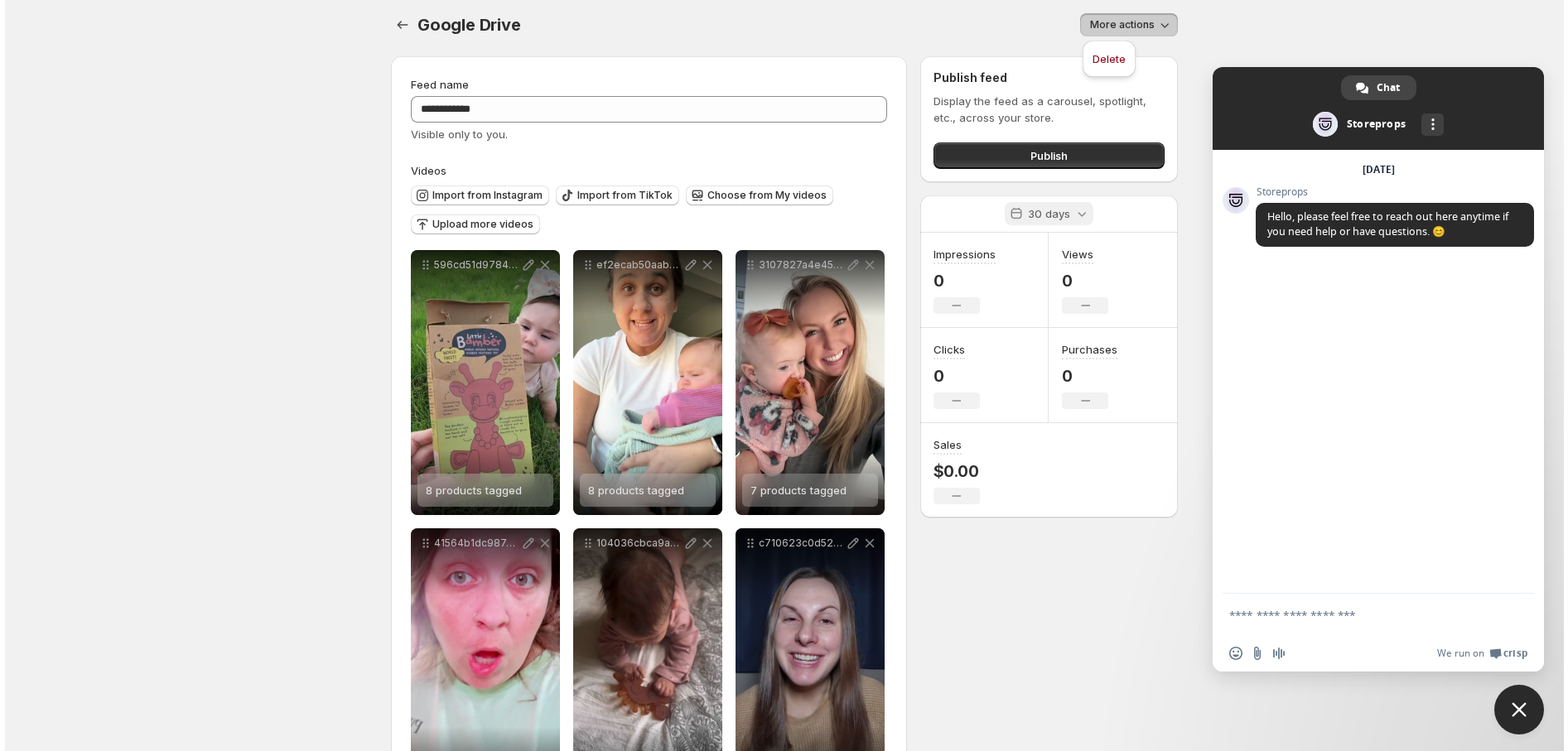
scroll to position [0, 0]
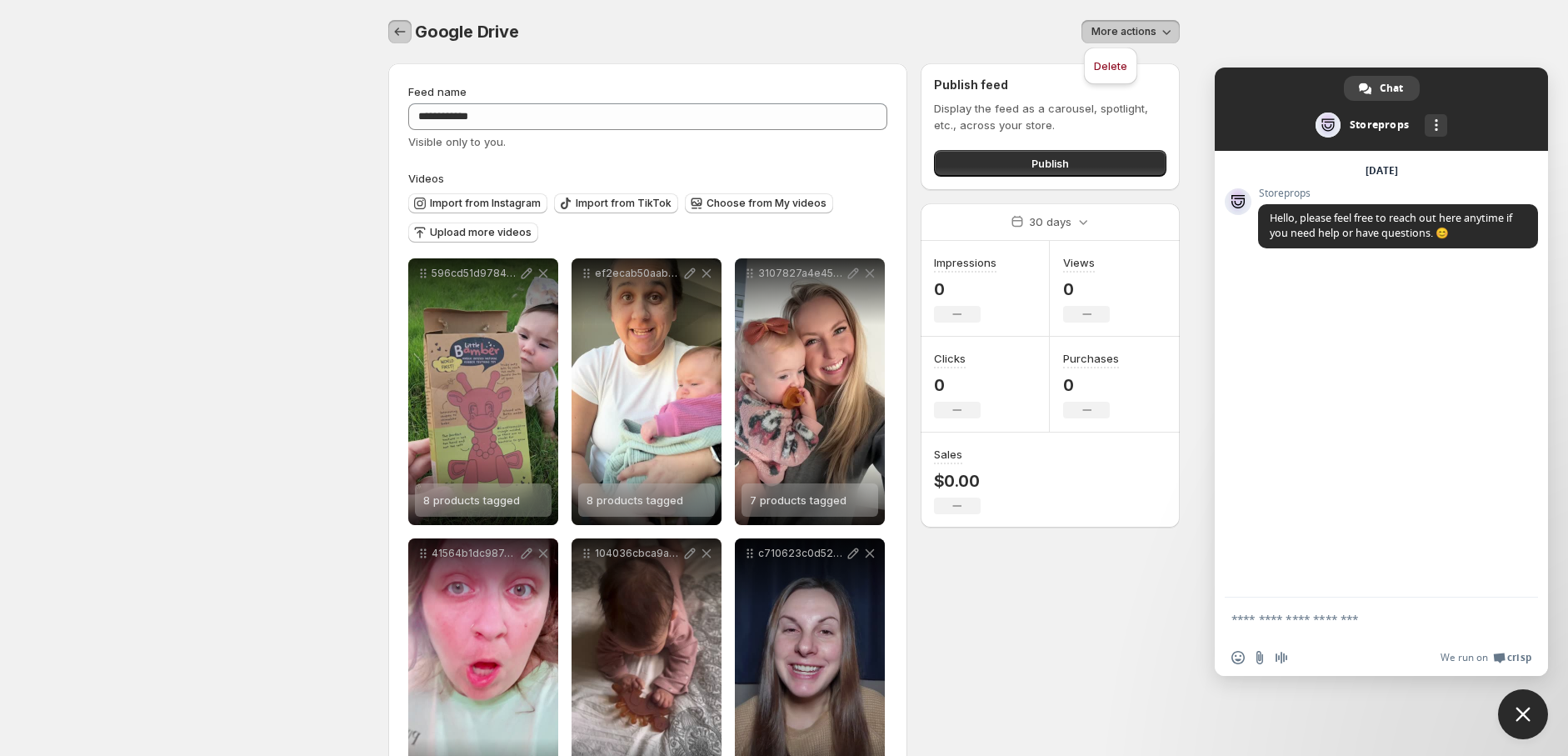
click at [402, 27] on icon "Settings" at bounding box center [400, 31] width 17 height 17
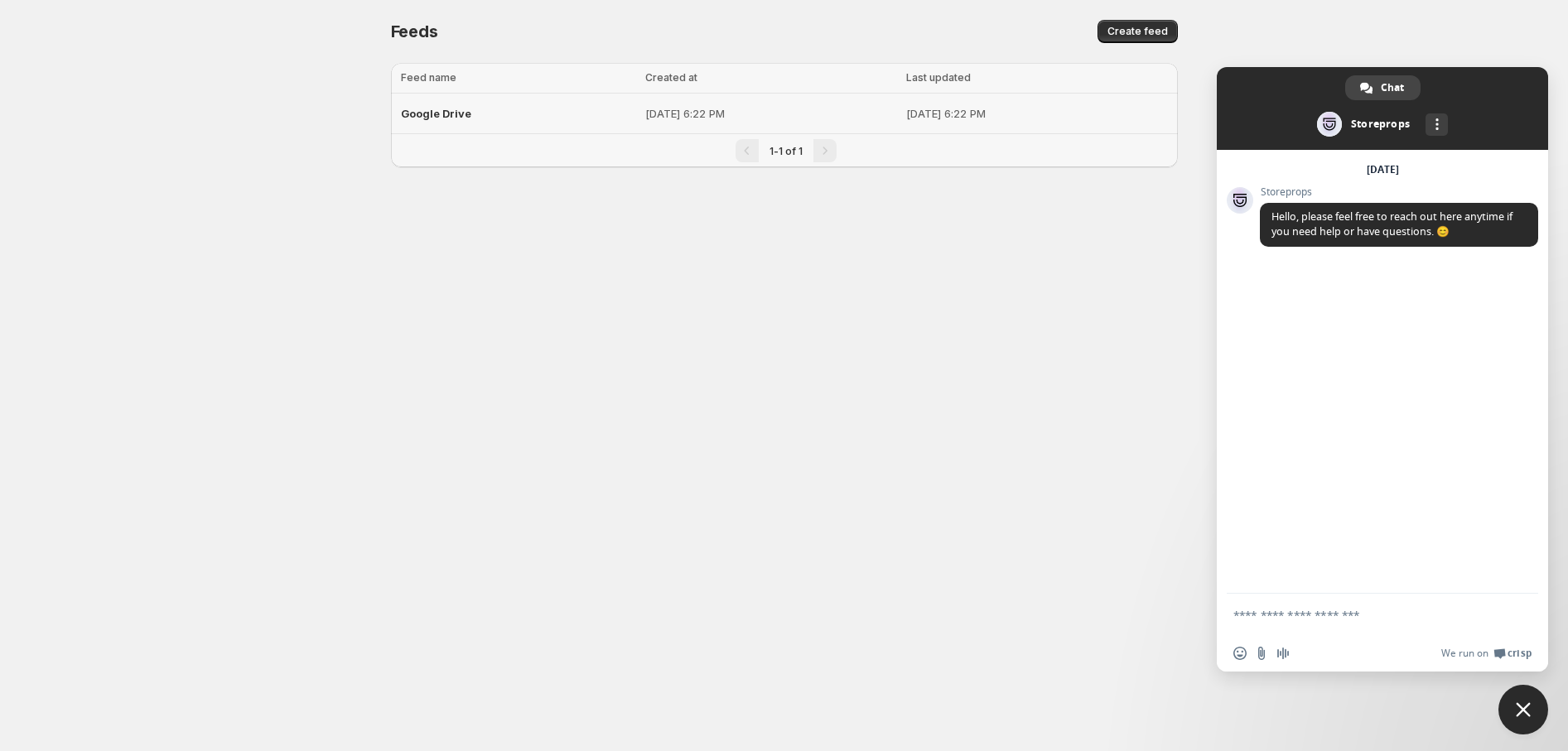
click at [431, 114] on span "Google Drive" at bounding box center [436, 113] width 70 height 13
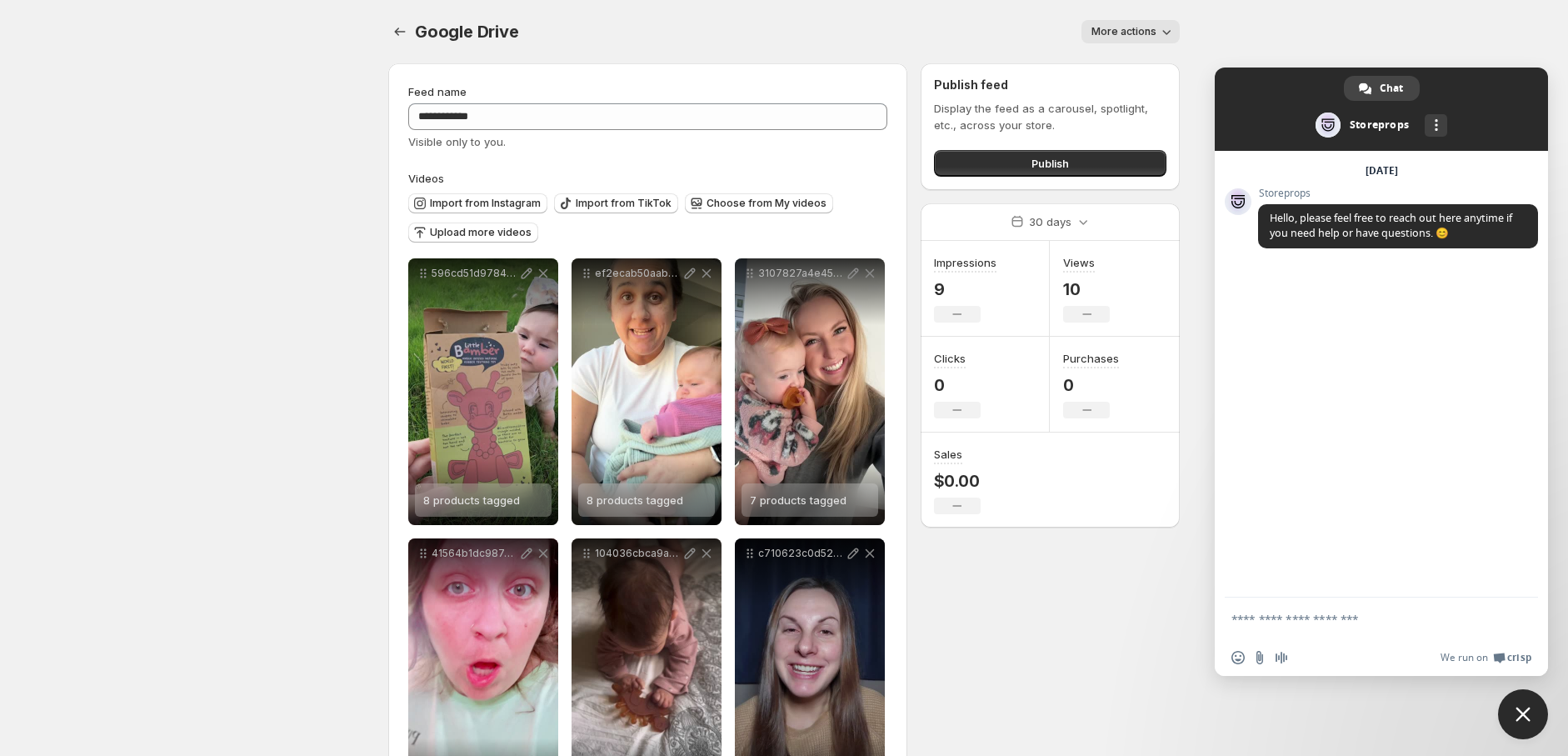
click at [1108, 30] on span "More actions" at bounding box center [1124, 31] width 65 height 13
click at [1344, 626] on textarea "Compose your message..." at bounding box center [1363, 618] width 264 height 15
type textarea "*"
type textarea "**********"
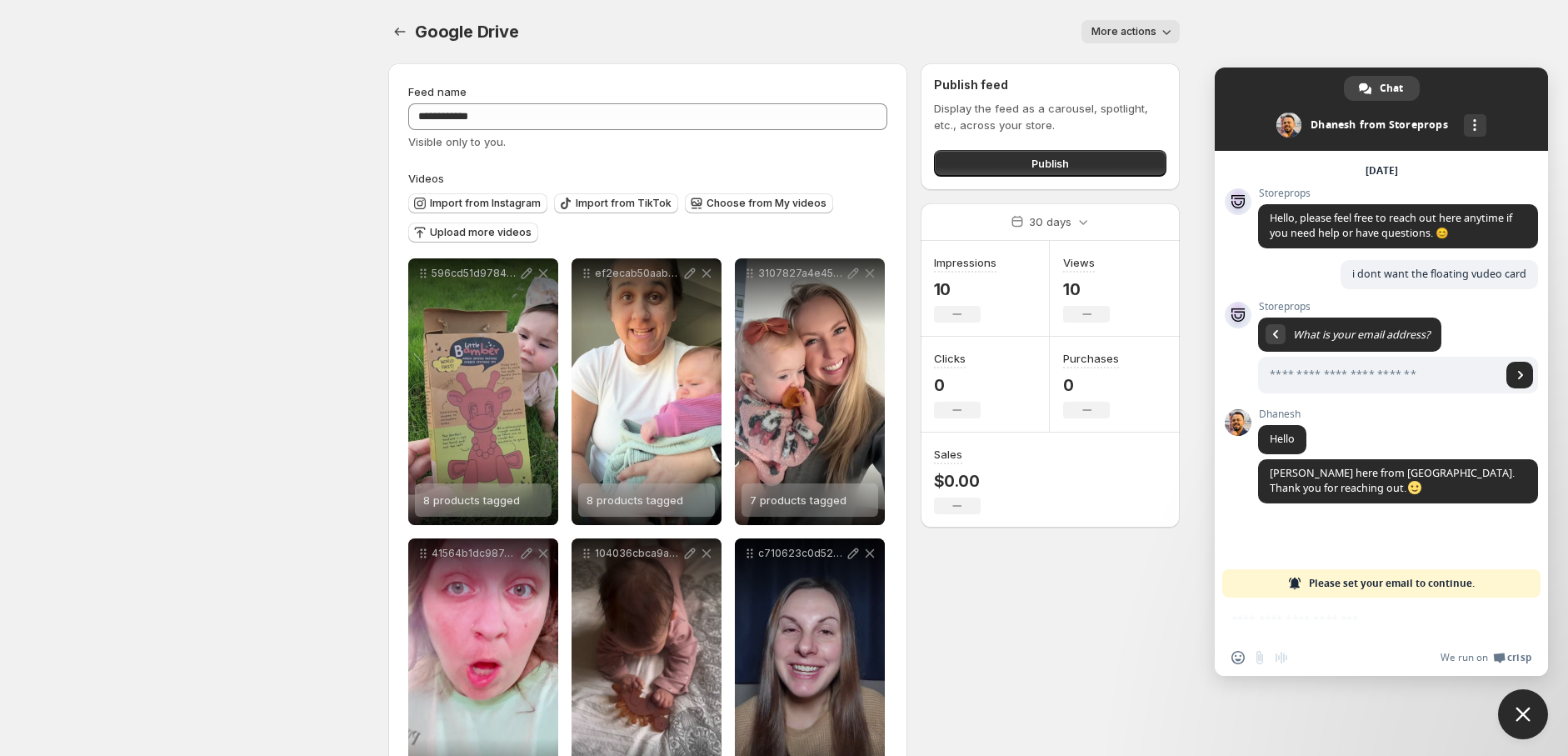
click at [1358, 578] on span "Please set your email to continue." at bounding box center [1392, 583] width 166 height 28
click at [1354, 609] on div "Insert an emoji Send a file Audio message We run on Crisp" at bounding box center [1381, 636] width 334 height 79
click at [1354, 641] on div "Insert an emoji Send a file Audio message We run on Crisp" at bounding box center [1381, 657] width 334 height 37
click at [1455, 607] on div "Insert an emoji Send a file Audio message We run on Crisp" at bounding box center [1381, 636] width 334 height 79
click at [1448, 588] on span "Please set your email to continue." at bounding box center [1392, 583] width 166 height 28
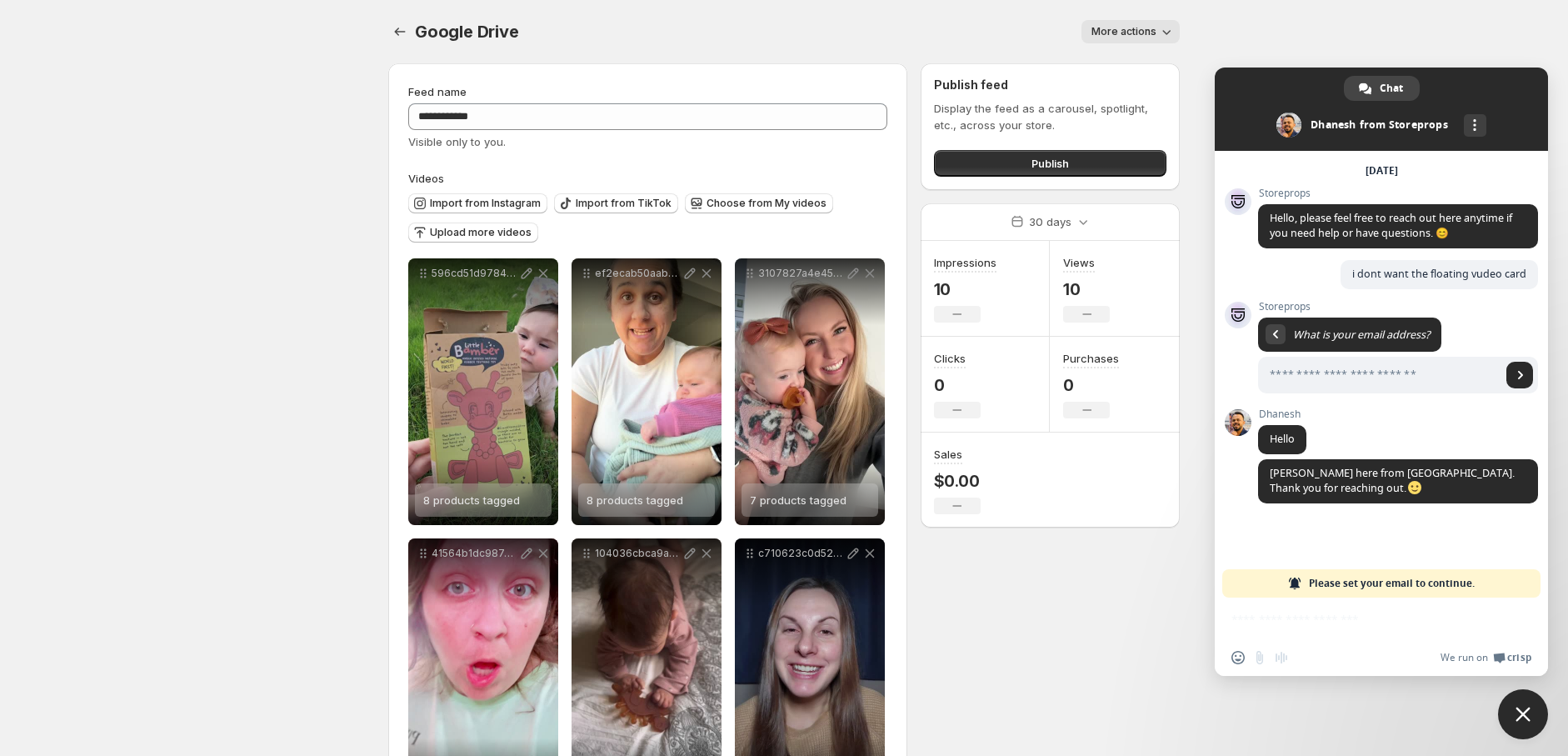
drag, startPoint x: 1421, startPoint y: 580, endPoint x: 1323, endPoint y: 616, distance: 104.4
click at [1420, 579] on span "Please set your email to continue." at bounding box center [1392, 583] width 166 height 28
click at [1325, 659] on div "We run on Crisp" at bounding box center [1413, 657] width 235 height 14
click at [1323, 502] on span "[PERSON_NAME] here from [GEOGRAPHIC_DATA]. Thank you for reaching out." at bounding box center [1398, 481] width 280 height 45
click at [1404, 581] on span "Please set your email to continue." at bounding box center [1392, 583] width 166 height 28
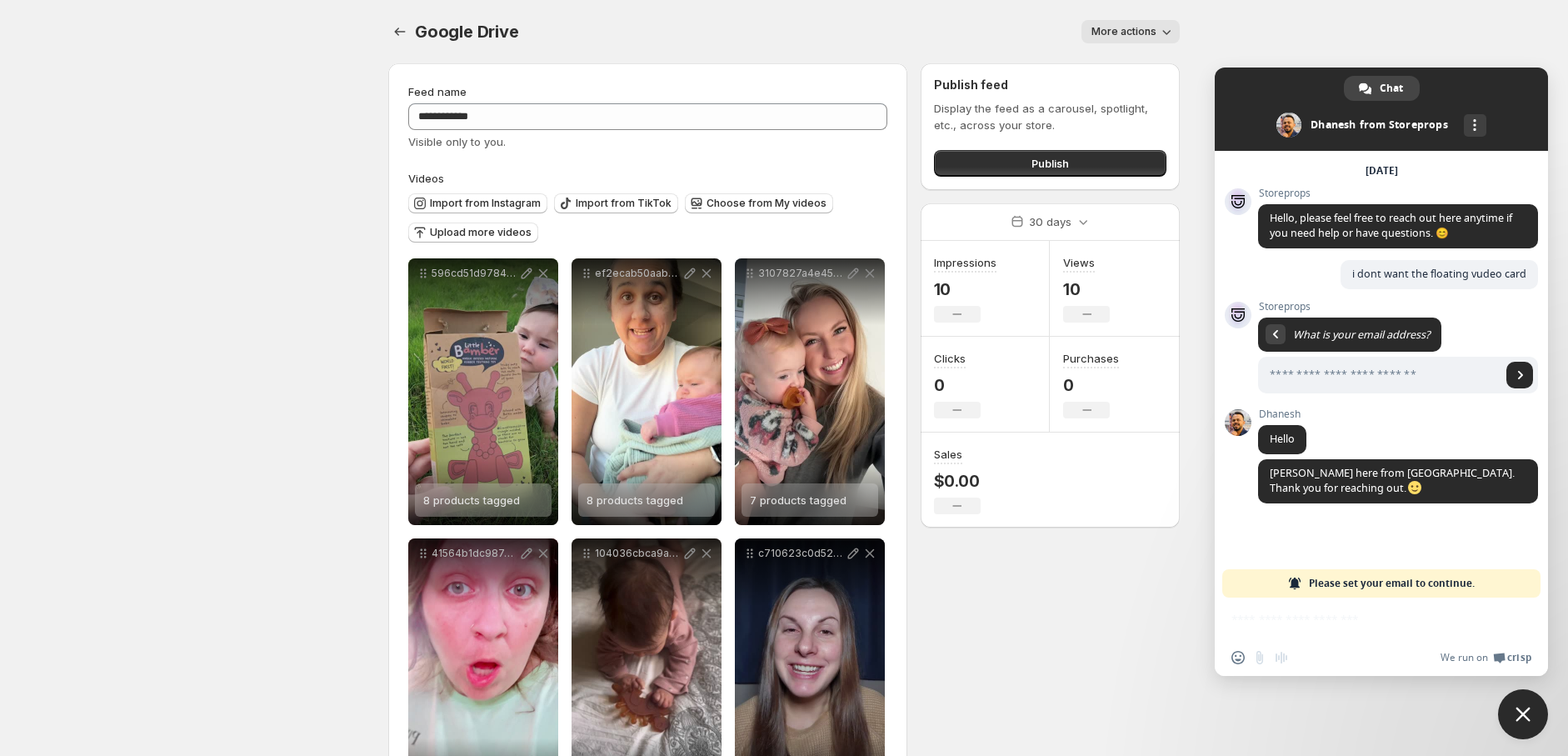
click at [1443, 574] on span "Please set your email to continue." at bounding box center [1392, 583] width 166 height 28
click at [1447, 585] on span "Please set your email to continue." at bounding box center [1392, 583] width 166 height 28
click at [1396, 587] on span "Please set your email to continue." at bounding box center [1392, 583] width 166 height 28
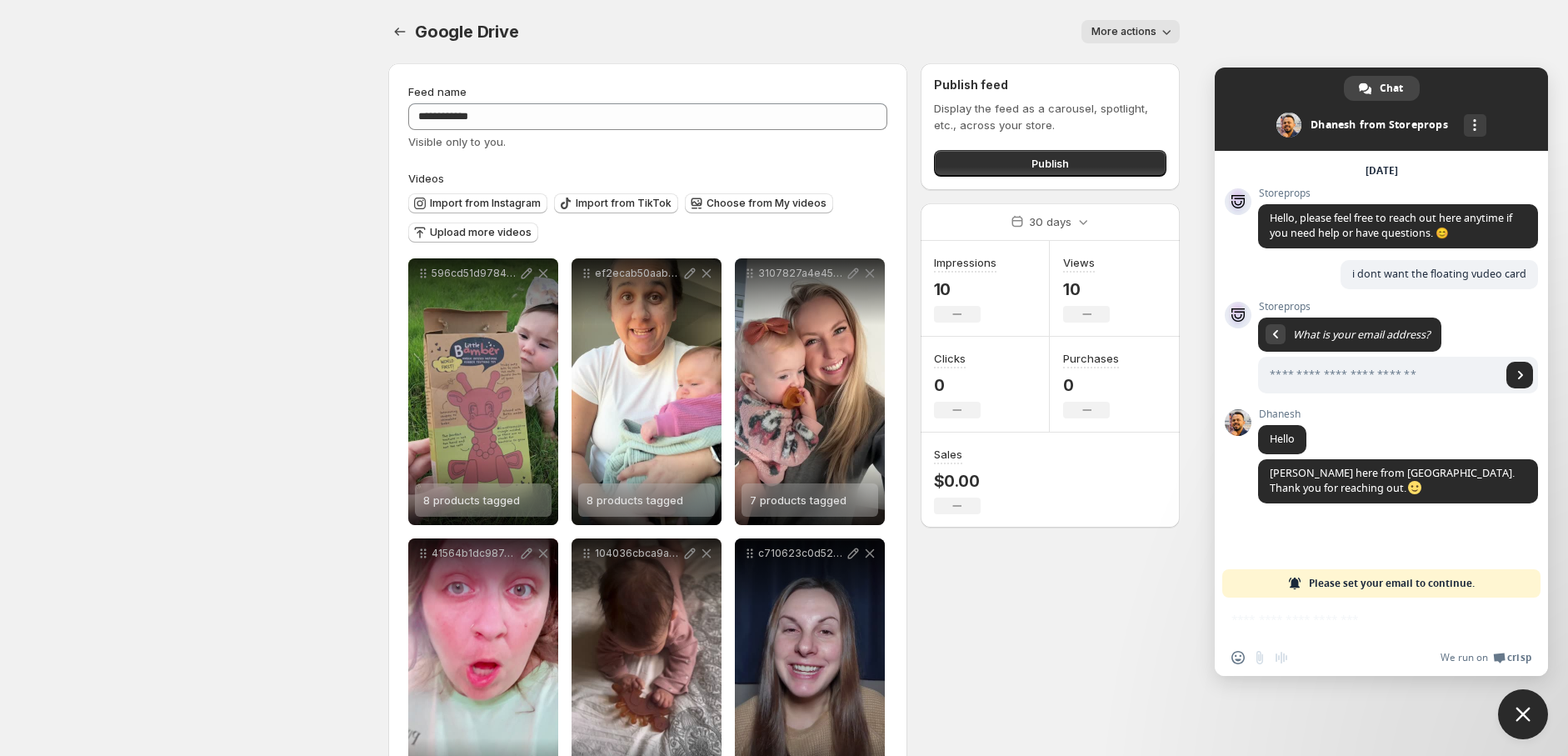
click at [1337, 587] on span "Please set your email to continue." at bounding box center [1392, 583] width 166 height 28
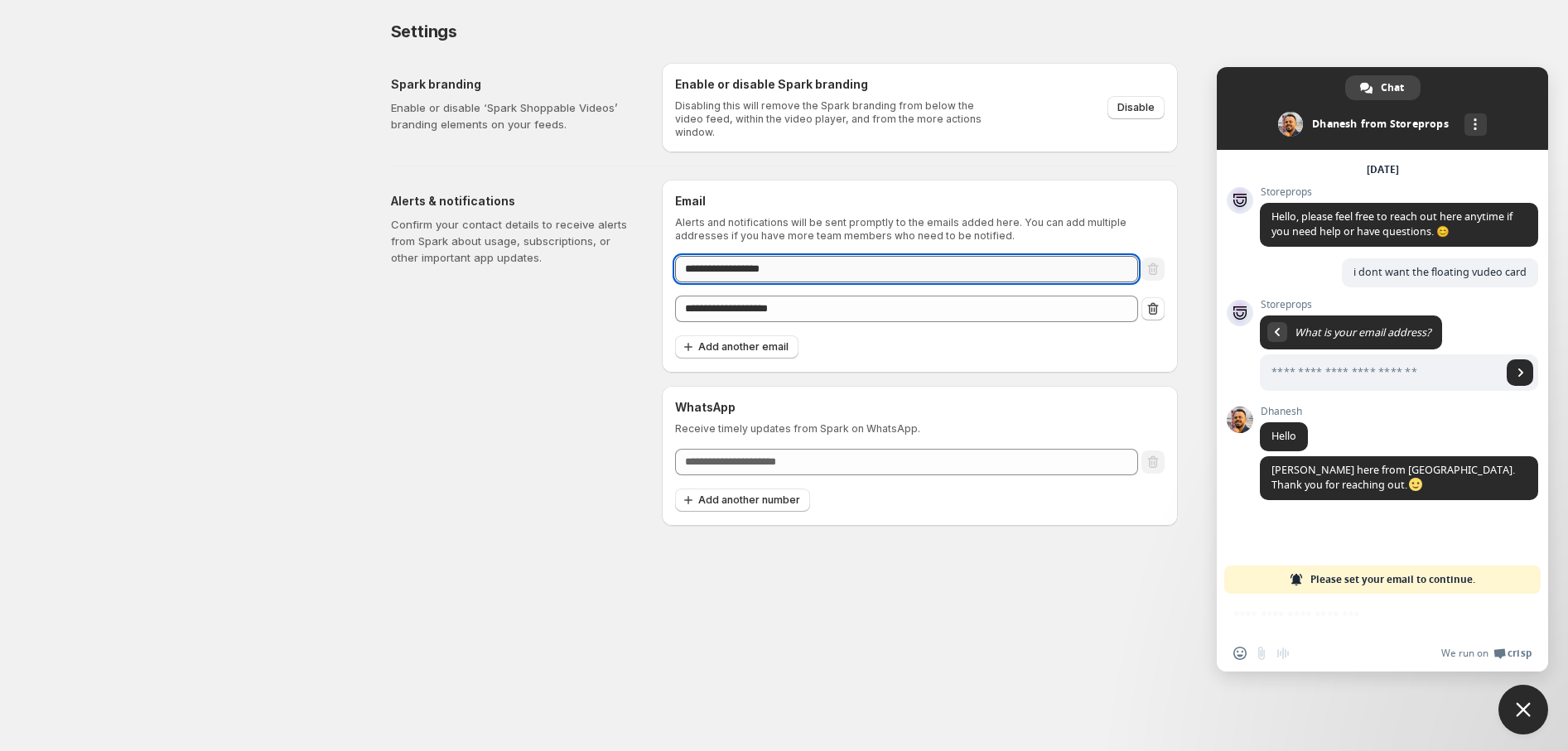
click at [739, 264] on input "**********" at bounding box center [906, 269] width 463 height 27
click at [750, 264] on input "**********" at bounding box center [906, 269] width 463 height 27
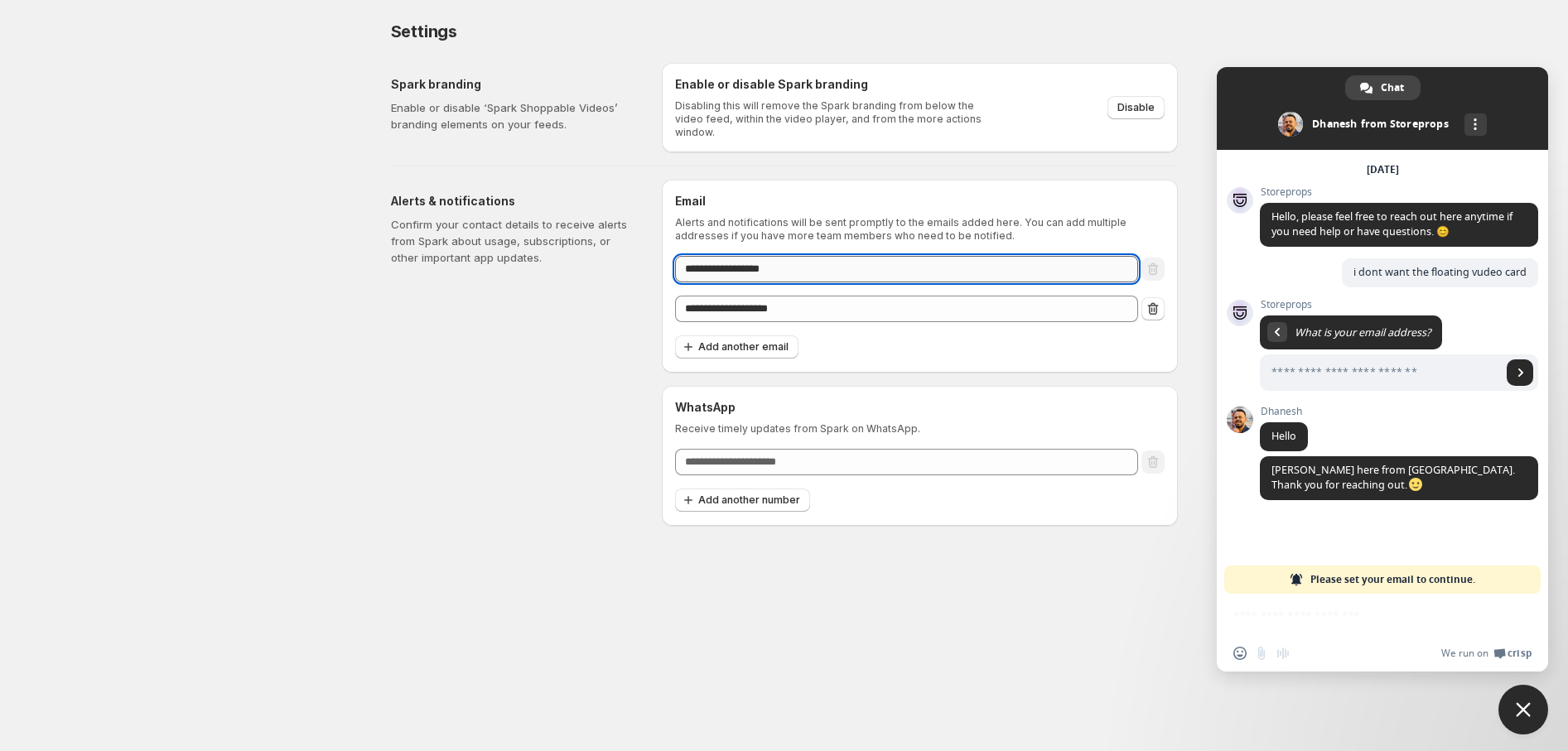
click at [750, 264] on input "**********" at bounding box center [906, 269] width 463 height 27
type input "**********"
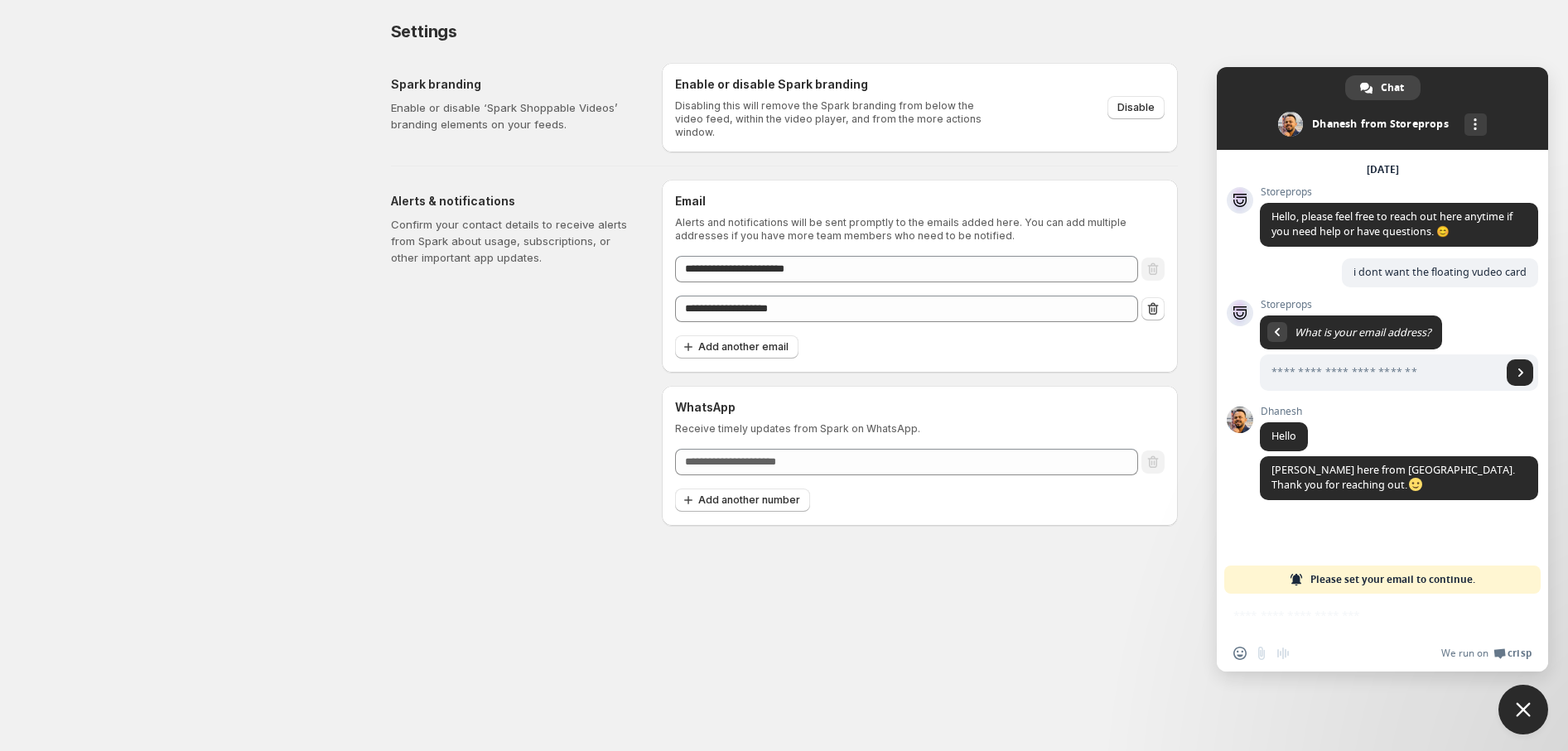
click at [1332, 630] on div "Insert an emoji Send a file Audio message We run on Crisp" at bounding box center [1382, 632] width 331 height 78
click at [1352, 586] on span "Please set your email to continue." at bounding box center [1393, 579] width 165 height 28
click at [1352, 583] on span "Please set your email to continue." at bounding box center [1393, 579] width 165 height 28
click at [777, 340] on span "Add another email" at bounding box center [743, 346] width 90 height 13
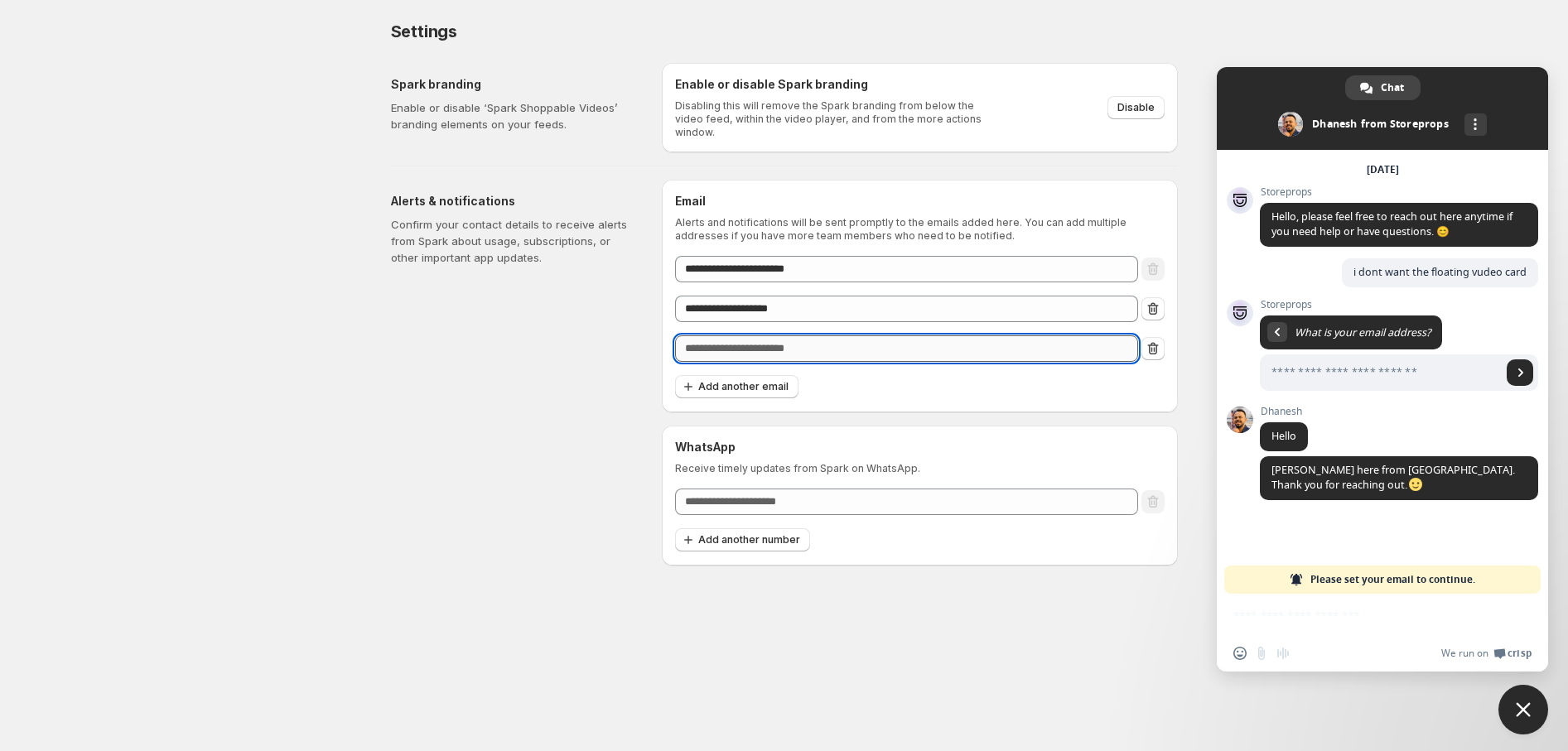
click at [773, 351] on input "email" at bounding box center [906, 348] width 463 height 27
click at [572, 330] on div "Alerts & notifications Confirm your contact details to receive alerts from Spar…" at bounding box center [519, 372] width 258 height 386
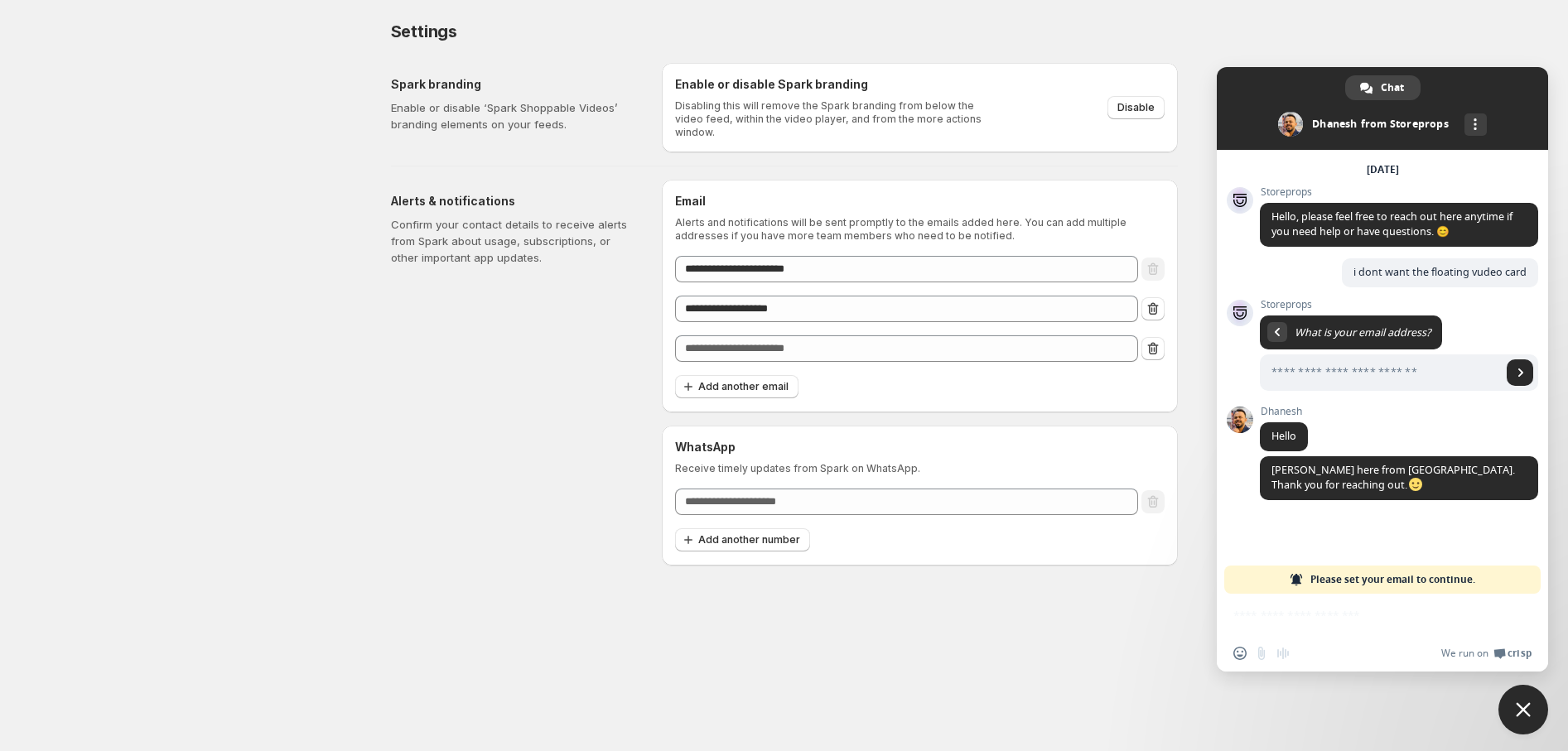
click at [1519, 689] on span "Close chat" at bounding box center [1522, 709] width 49 height 49
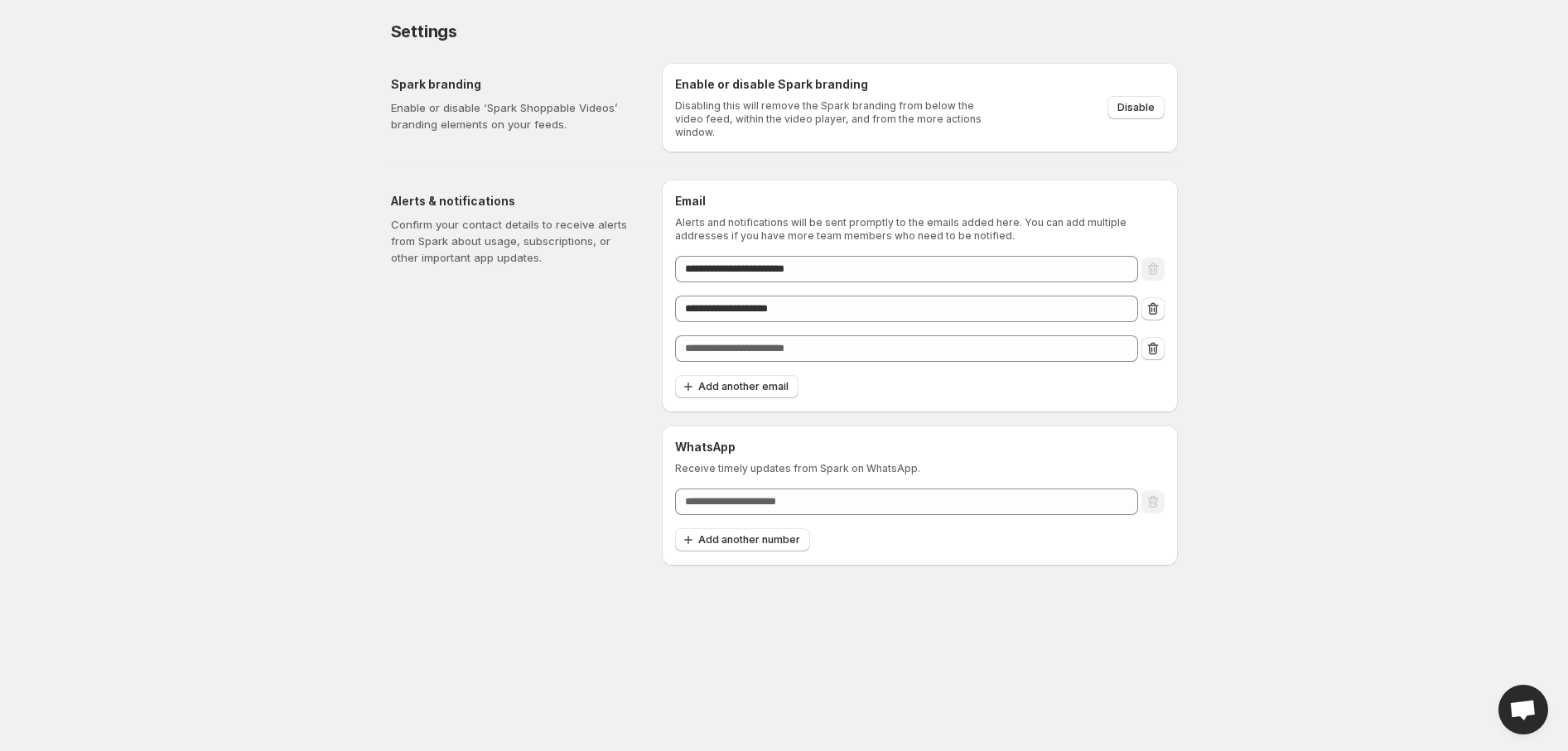
click at [1527, 706] on span "Open chat" at bounding box center [1522, 710] width 27 height 23
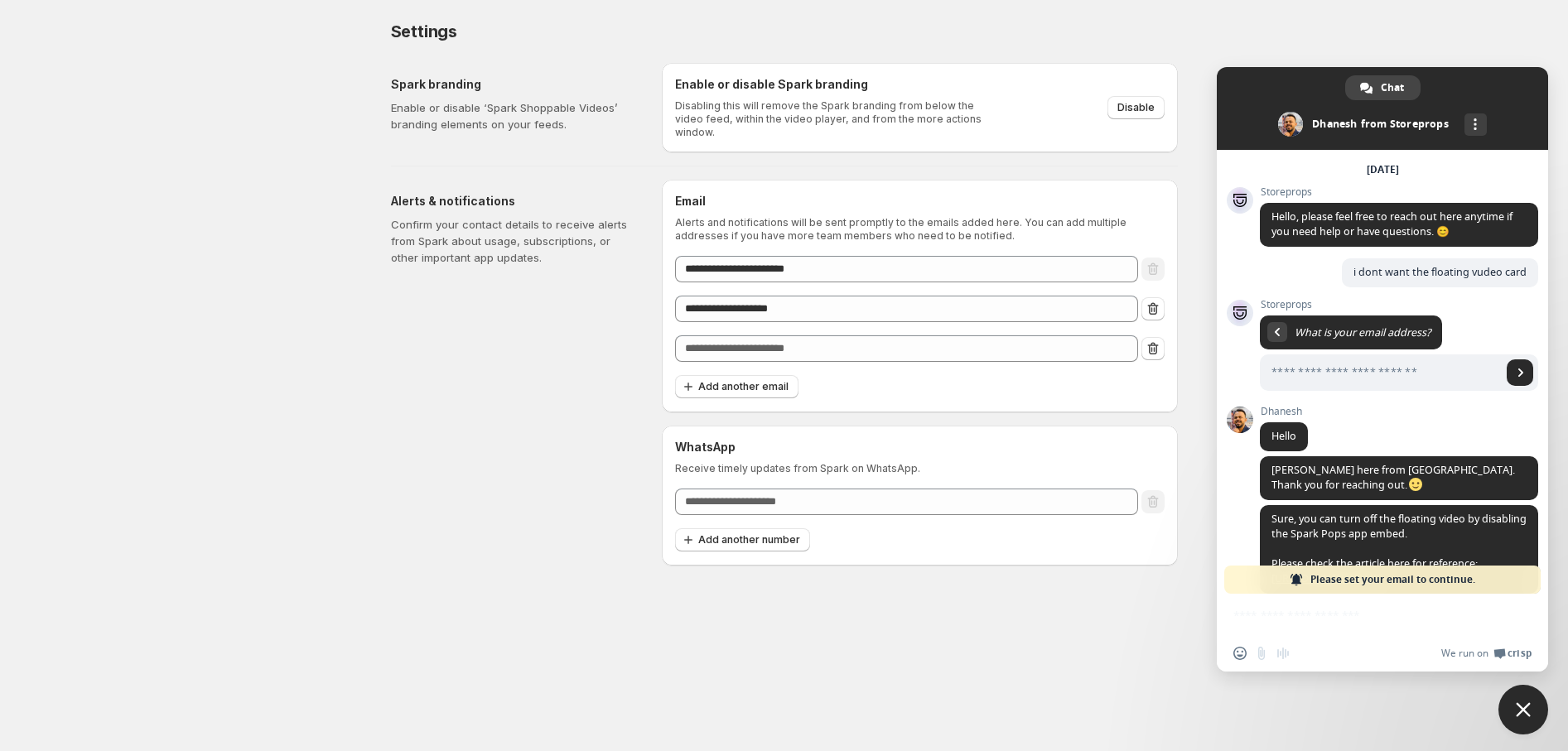
scroll to position [72, 0]
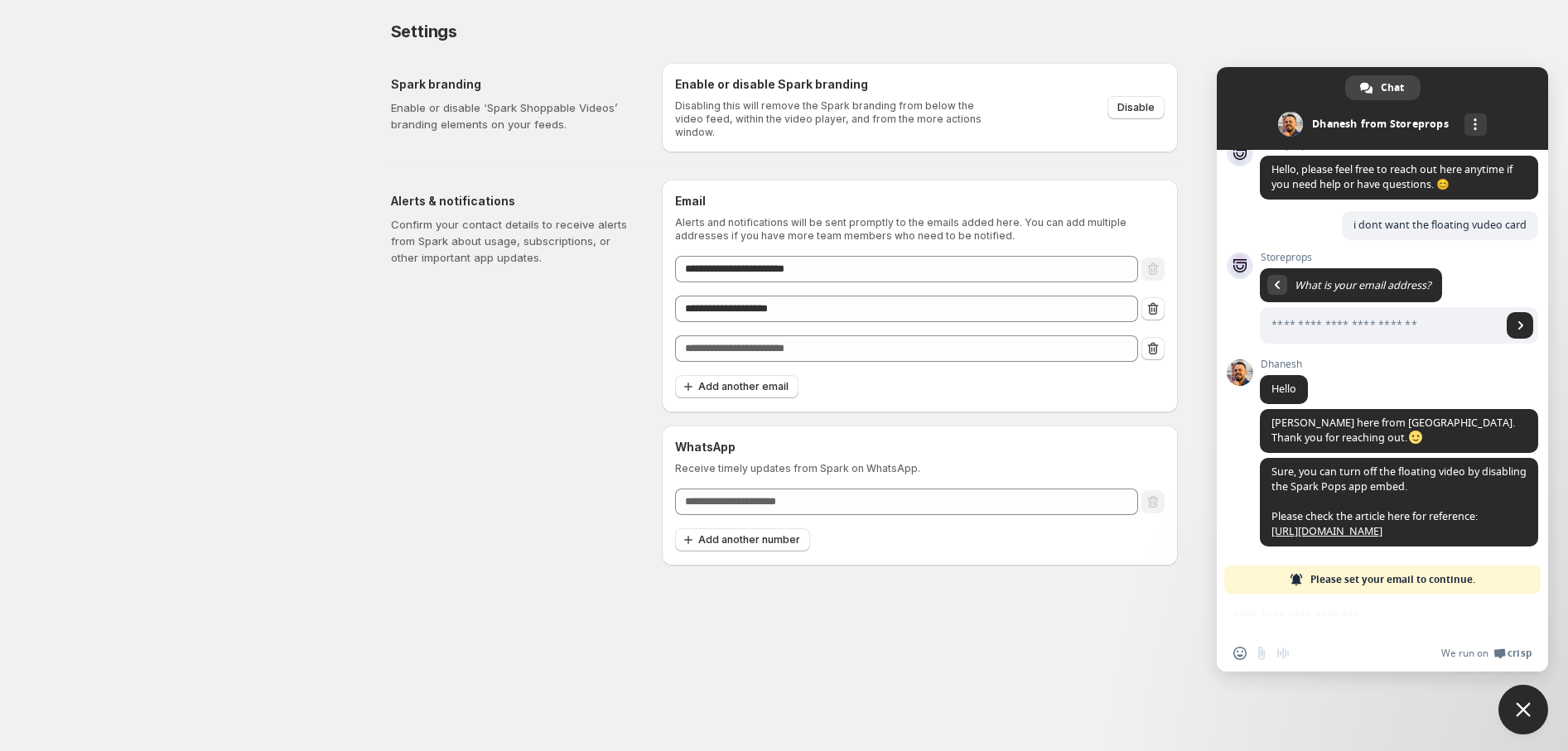
click at [1387, 619] on div "Insert an emoji Send a file Audio message We run on Crisp" at bounding box center [1382, 632] width 331 height 78
click at [1326, 525] on link "[URL][DOMAIN_NAME]" at bounding box center [1327, 531] width 111 height 14
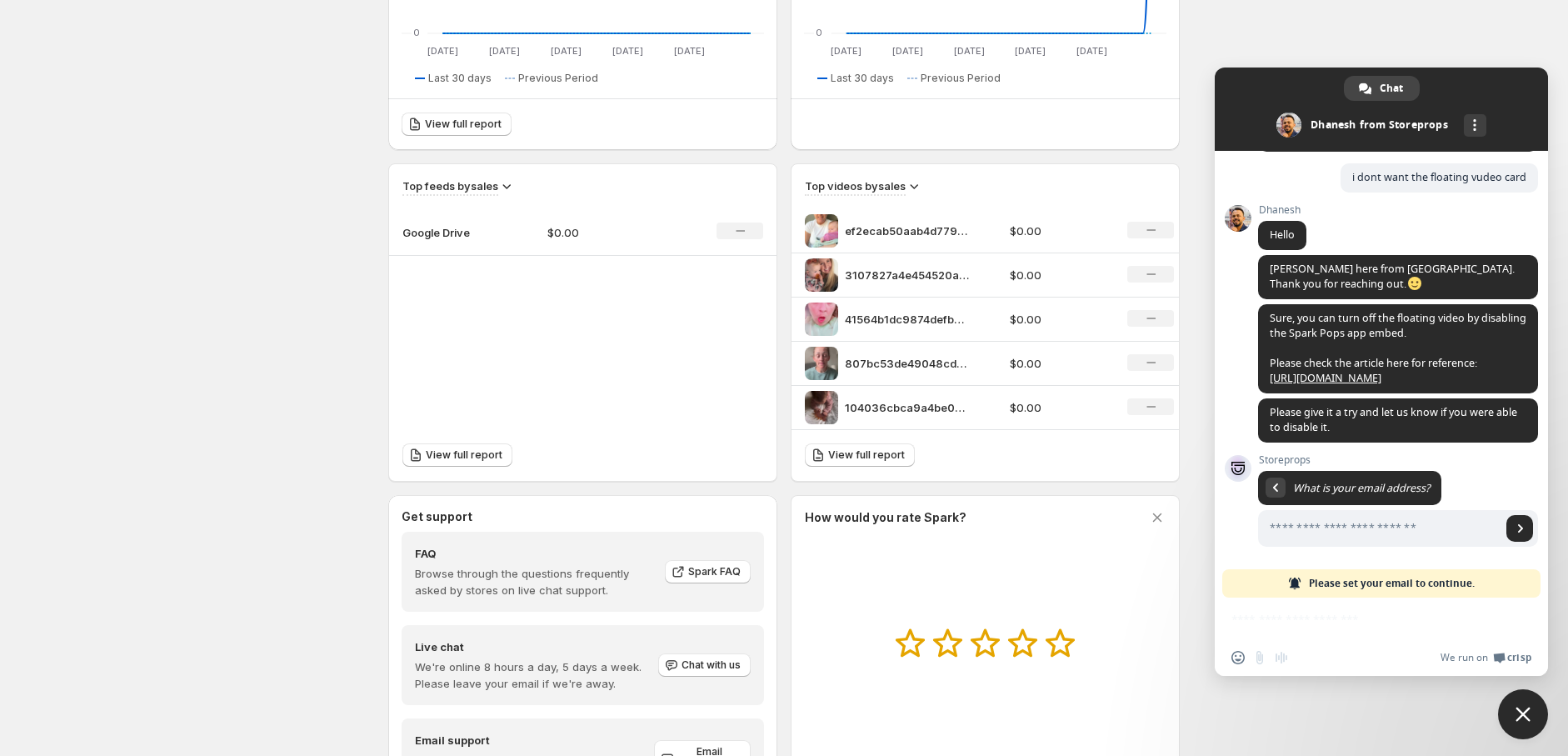
scroll to position [519, 0]
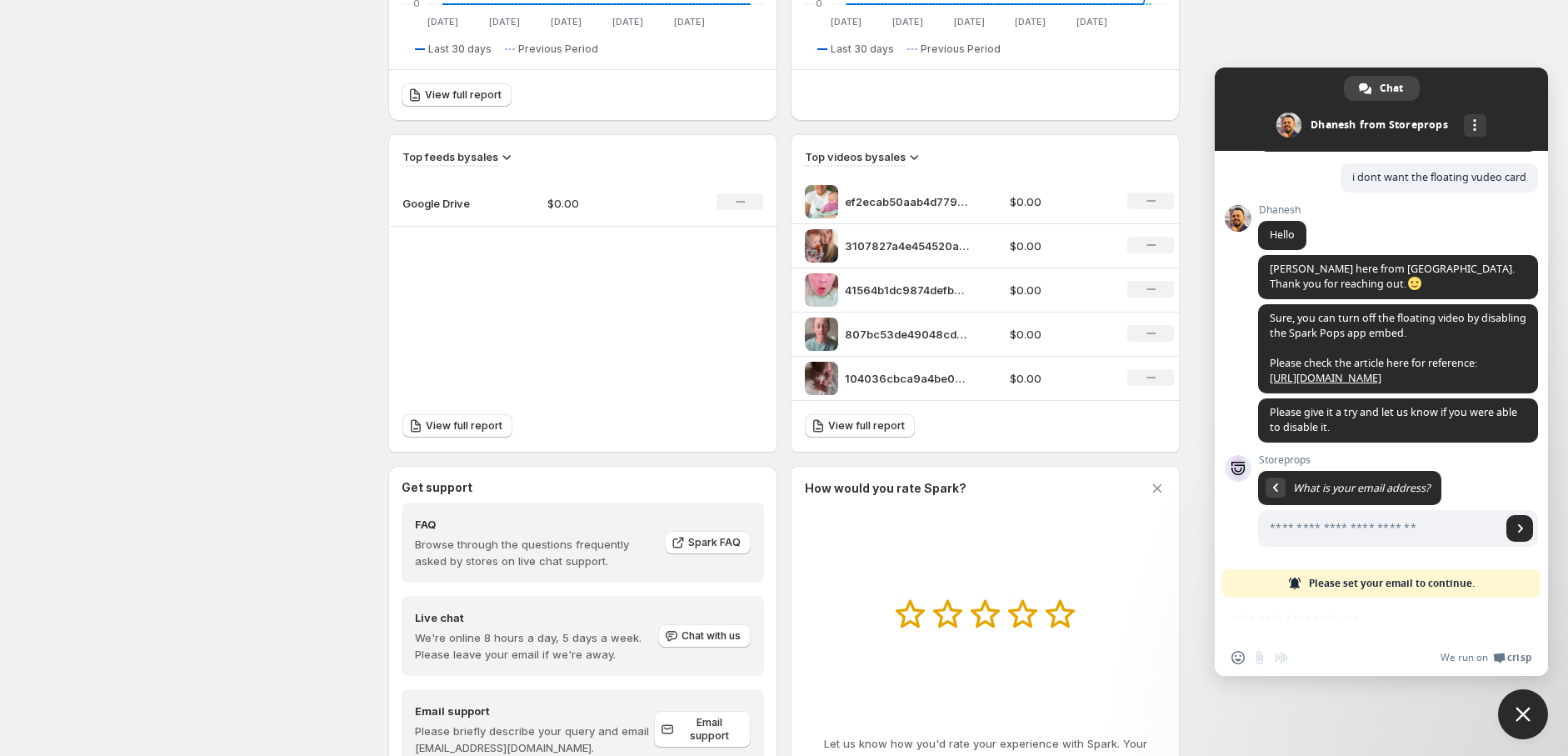
scroll to position [519, 0]
